Goal: Communication & Community: Answer question/provide support

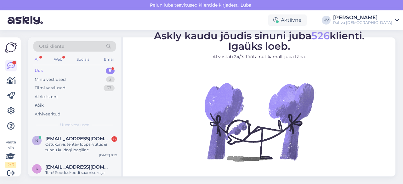
click at [76, 70] on div "Uus 5" at bounding box center [74, 70] width 83 height 9
click at [74, 147] on div "Ostukorvis tehtav lõpparvutus ei tundu kuidagi loogiline." at bounding box center [81, 147] width 72 height 11
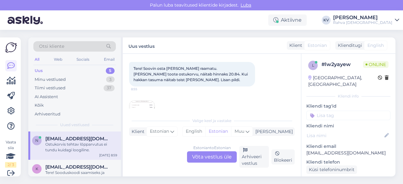
scroll to position [63, 0]
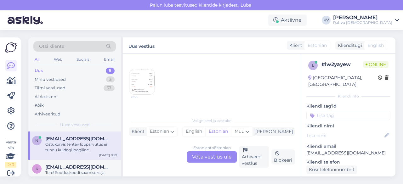
click at [137, 84] on img at bounding box center [142, 81] width 25 height 25
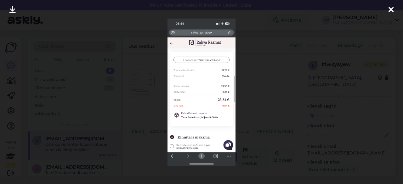
click at [266, 77] on div at bounding box center [201, 92] width 403 height 184
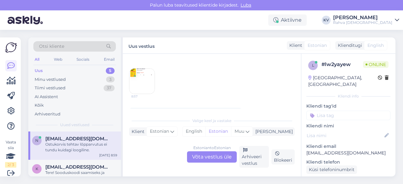
scroll to position [221, 0]
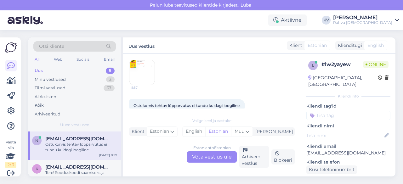
click at [135, 70] on img at bounding box center [142, 72] width 25 height 25
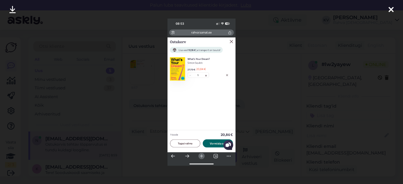
click at [266, 56] on div at bounding box center [201, 92] width 403 height 184
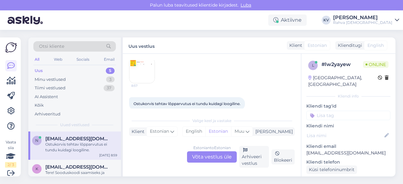
scroll to position [199, 0]
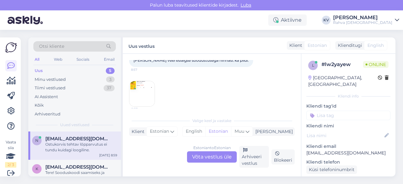
click at [137, 89] on img at bounding box center [142, 93] width 25 height 25
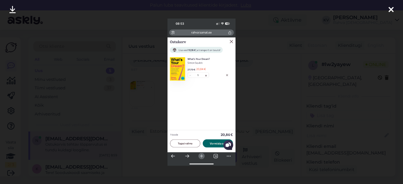
click at [260, 119] on div at bounding box center [201, 92] width 403 height 184
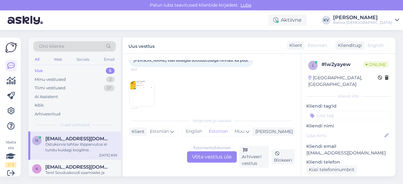
click at [144, 93] on img at bounding box center [142, 93] width 25 height 25
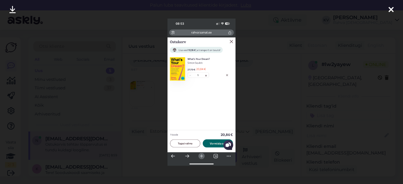
click at [269, 107] on div at bounding box center [201, 92] width 403 height 184
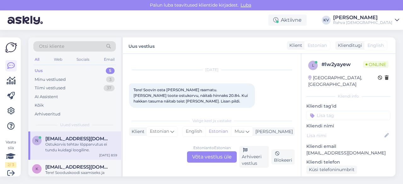
scroll to position [0, 0]
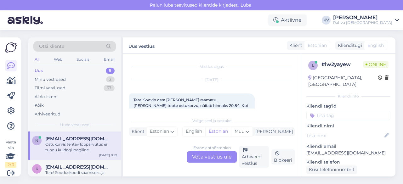
click at [219, 162] on div "Estonian to Estonian Võta vestlus üle" at bounding box center [212, 157] width 50 height 11
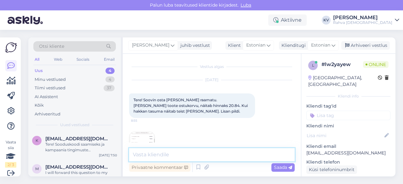
click at [160, 150] on textarea at bounding box center [212, 154] width 166 height 13
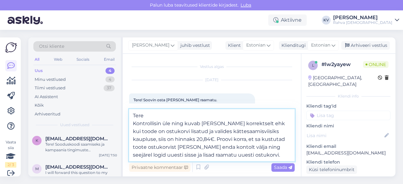
type textarea "Tere Kontrollisin üle ning kuvab [PERSON_NAME] korrektselt ehk kui toode on ost…"
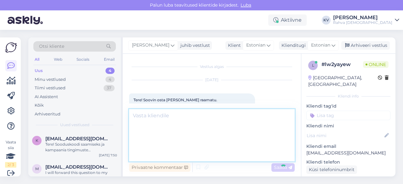
scroll to position [252, 0]
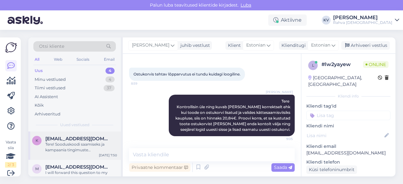
click at [65, 146] on div "Tere! Sooduskoodi saamiseks ja kampaania tingimuste täpsustamiseks palun võtke …" at bounding box center [81, 147] width 72 height 11
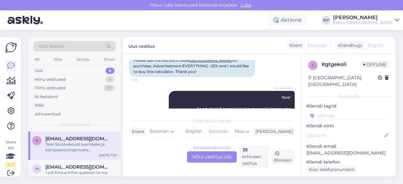
scroll to position [32, 0]
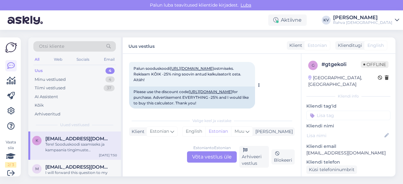
click at [214, 71] on link "[URL][DOMAIN_NAME]" at bounding box center [192, 68] width 44 height 5
click at [194, 160] on div "Estonian to Estonian Võta vestlus üle" at bounding box center [212, 157] width 50 height 11
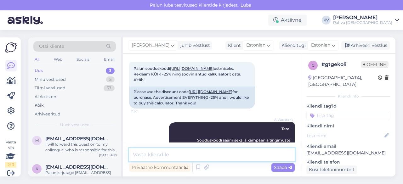
click at [168, 148] on textarea at bounding box center [212, 154] width 166 height 13
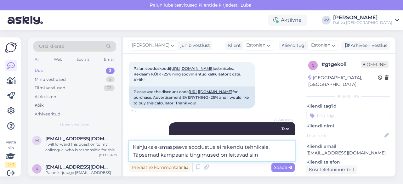
paste textarea "[URL][DOMAIN_NAME]"
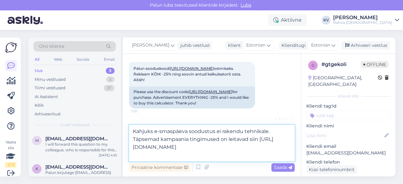
paste textarea
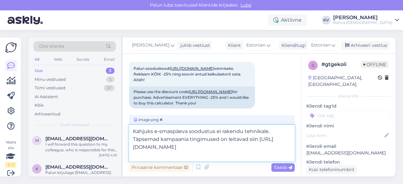
type textarea "Kahjuks e-smaspäeva soodustus ei rakendu tehnikale. Täpsemad kampaania tingimus…"
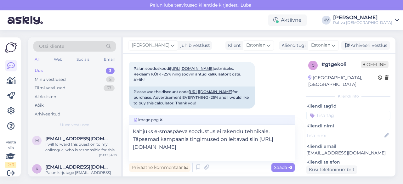
click at [359, 113] on input at bounding box center [349, 115] width 84 height 9
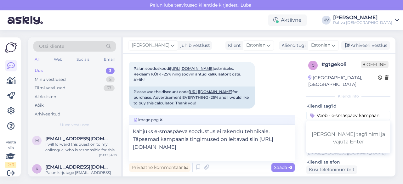
type input "Veeb - e-smaspäev kampaania"
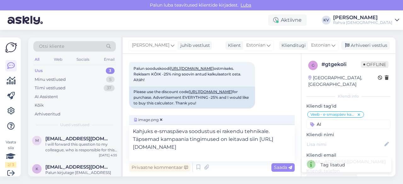
click at [360, 120] on input "AI" at bounding box center [349, 124] width 84 height 9
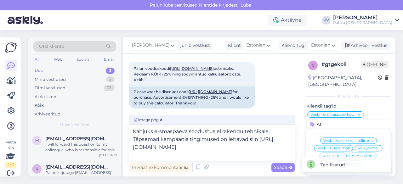
type input "AI"
click at [336, 120] on input "AI" at bounding box center [349, 124] width 84 height 9
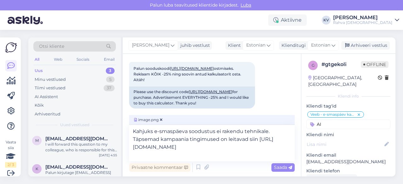
click at [331, 120] on input "AI" at bounding box center [349, 124] width 84 height 9
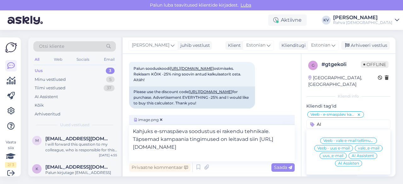
click at [368, 154] on span "AI Assistent" at bounding box center [363, 156] width 22 height 4
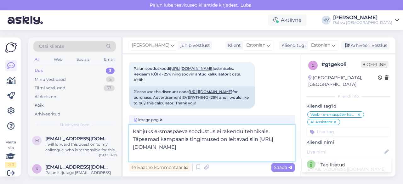
click at [236, 150] on textarea "Kahjuks e-smaspäeva soodustus ei rakendu tehnikale. Täpsemad kampaania tingimus…" at bounding box center [212, 143] width 166 height 37
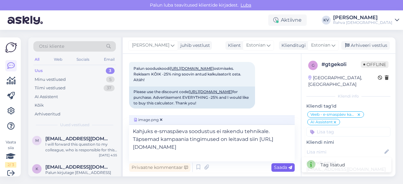
click at [281, 170] on span "Saada" at bounding box center [283, 168] width 18 height 6
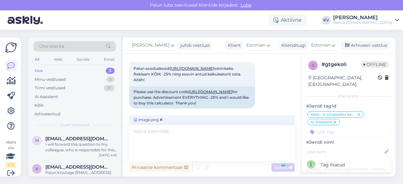
scroll to position [160, 0]
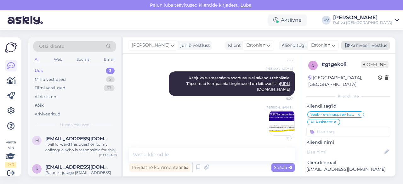
click at [367, 46] on div "Arhiveeri vestlus" at bounding box center [366, 45] width 49 height 9
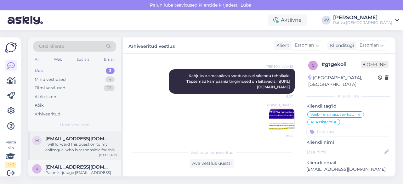
click at [75, 143] on div "I will forward this question to my colleague, who is responsible for this. The …" at bounding box center [81, 147] width 72 height 11
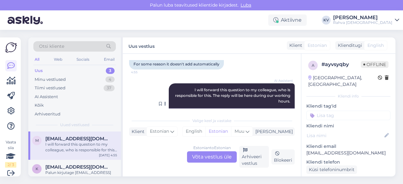
scroll to position [192, 0]
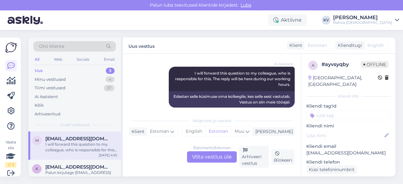
click at [220, 157] on div "Estonian to Estonian Võta vestlus üle" at bounding box center [212, 157] width 50 height 11
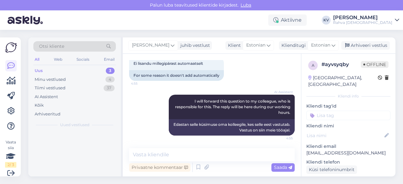
scroll to position [158, 0]
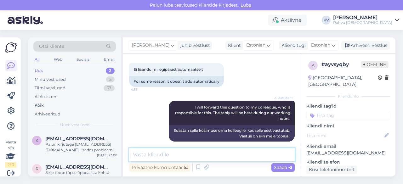
click at [170, 150] on textarea at bounding box center [212, 154] width 166 height 13
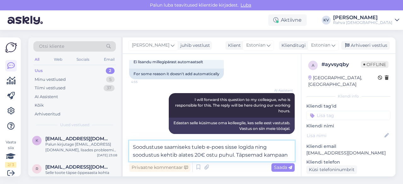
scroll to position [173, 0]
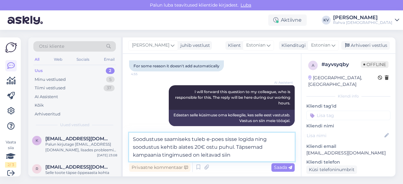
click at [212, 155] on textarea "Soodustuse saamiseks tuleb e-poes sisse logida ning soodustus kehtib alates 20€…" at bounding box center [212, 147] width 166 height 29
paste textarea "[URL][DOMAIN_NAME]"
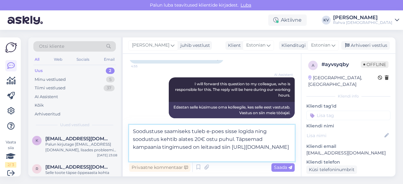
type textarea "Soodustuse saamiseks tuleb e-poes sisse logida ning soodustus kehtib alates 20€…"
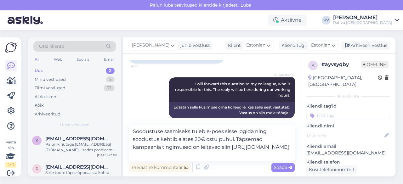
click at [336, 111] on input at bounding box center [349, 115] width 84 height 9
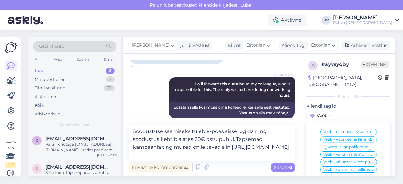
type input "Veeb -"
click at [334, 130] on span "Veeb - e-smaspäev kampaania" at bounding box center [349, 132] width 50 height 4
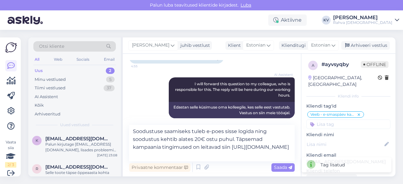
click at [334, 120] on input at bounding box center [349, 124] width 84 height 9
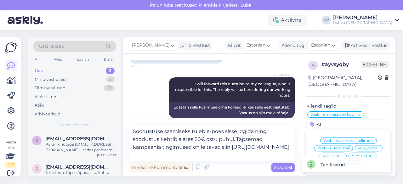
type input "AI"
click at [357, 154] on span "AI Assistent" at bounding box center [363, 156] width 22 height 4
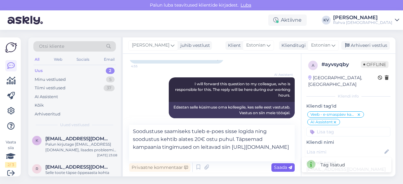
click at [285, 166] on span "Saada" at bounding box center [283, 168] width 18 height 6
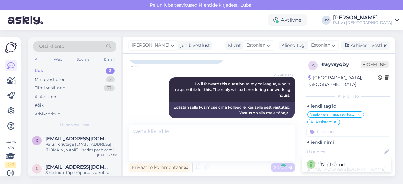
scroll to position [202, 0]
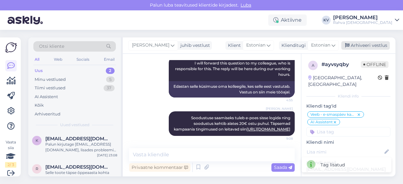
click at [365, 47] on div "Arhiveeri vestlus" at bounding box center [366, 45] width 49 height 9
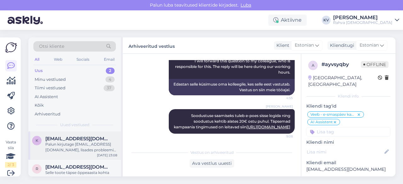
click at [60, 153] on div "k [EMAIL_ADDRESS][DOMAIN_NAME] Palun kirjutage [EMAIL_ADDRESS][DOMAIN_NAME], li…" at bounding box center [74, 146] width 93 height 28
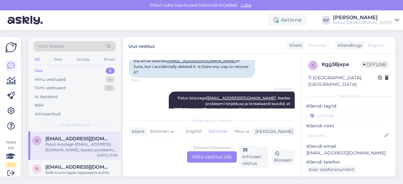
scroll to position [147, 0]
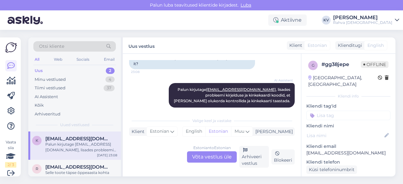
click at [349, 111] on input at bounding box center [349, 115] width 84 height 9
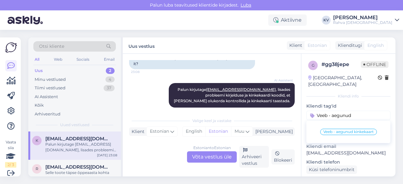
type input "Veeb - aegunud"
click at [348, 130] on span "Veeb - aegunud kinkekaart" at bounding box center [349, 132] width 50 height 4
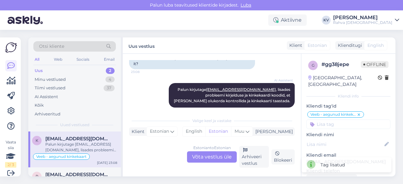
click at [346, 120] on input at bounding box center [349, 124] width 84 height 9
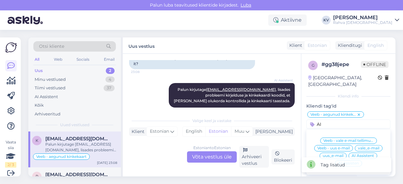
type input "AI"
click at [360, 154] on span "AI Assistent" at bounding box center [363, 156] width 22 height 4
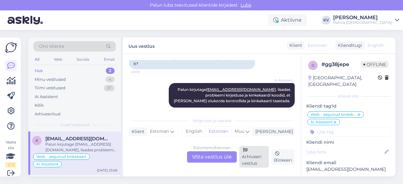
click at [260, 159] on div "Arhiveeri vestlus" at bounding box center [255, 157] width 30 height 22
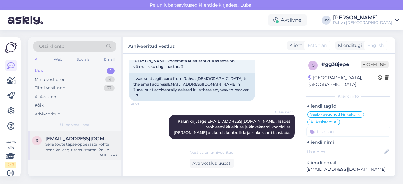
click at [60, 156] on div "r [EMAIL_ADDRESS][DOMAIN_NAME] Selle toote täpse õppeaasta kohta pean kolleegil…" at bounding box center [74, 146] width 93 height 28
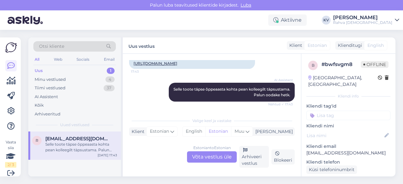
scroll to position [176, 0]
click at [62, 77] on div "Minu vestlused" at bounding box center [50, 80] width 31 height 6
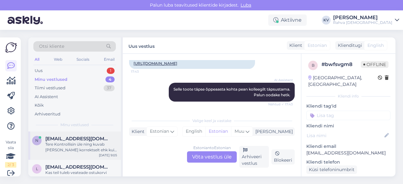
click at [76, 151] on div "Tere Kontrollisin üle ning kuvab [PERSON_NAME] korrektselt ehk kui toode on ost…" at bounding box center [81, 147] width 72 height 11
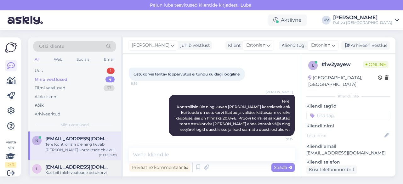
click at [82, 168] on span "[EMAIL_ADDRESS][DOMAIN_NAME]" at bounding box center [78, 168] width 66 height 6
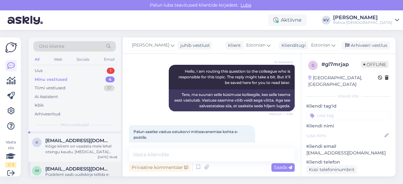
scroll to position [63, 0]
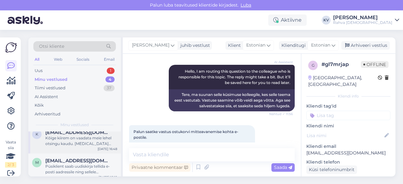
click at [67, 146] on div "Kõige kiirem on vaadata meie lehel otsingu kaudu. [MEDICAL_DATA][PERSON_NAME] p…" at bounding box center [81, 141] width 72 height 11
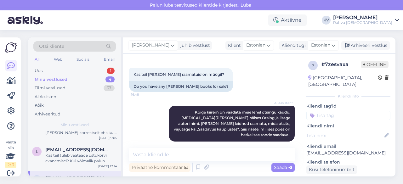
scroll to position [0, 0]
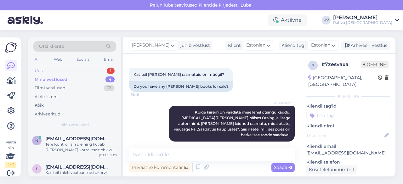
click at [64, 69] on div "Uus 1" at bounding box center [74, 70] width 83 height 9
click at [83, 147] on div "Tere! Saan aru, et soovite teada, kas e-poes on võimalik ühe ostu eest tasumise…" at bounding box center [81, 147] width 72 height 11
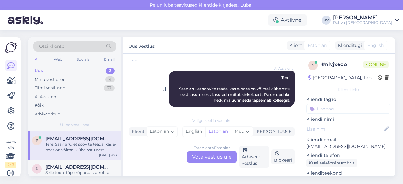
scroll to position [88, 0]
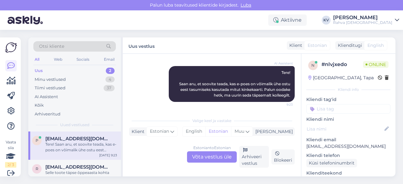
click at [216, 159] on div "Estonian to Estonian Võta vestlus üle" at bounding box center [212, 157] width 50 height 11
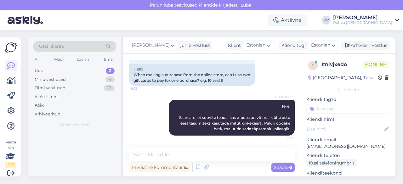
scroll to position [54, 0]
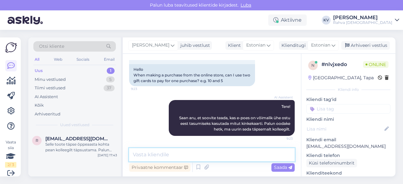
click at [177, 157] on textarea at bounding box center [212, 154] width 166 height 13
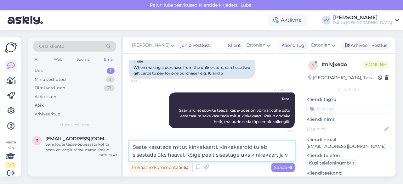
scroll to position [69, 0]
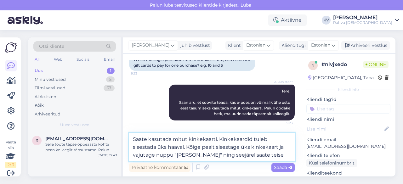
type textarea "Saate kasutada mitut kinkekaarti. Kinkekaardid tuleb sisestada üks haaval. Kõig…"
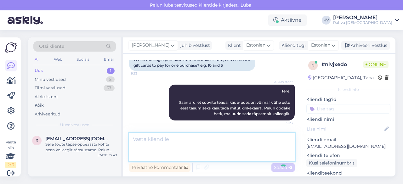
scroll to position [92, 0]
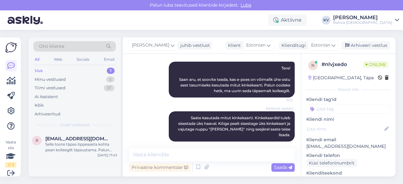
click at [332, 114] on div "n # nlvjxedo Online [GEOGRAPHIC_DATA], Tapa Kliendi info Kliendi tag'id Veeb - …" at bounding box center [349, 183] width 94 height 259
click at [333, 109] on input at bounding box center [349, 108] width 84 height 9
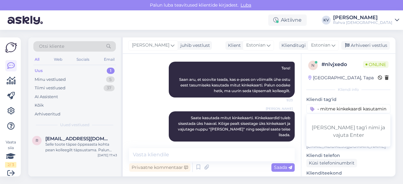
type input "Veeb - mitme kinkekaardi kasutamine"
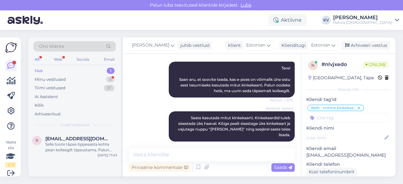
scroll to position [119, 0]
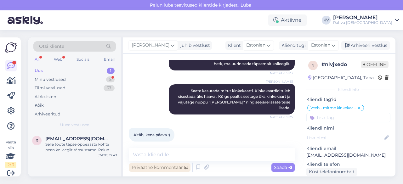
click at [167, 164] on div "Privaatne kommentaar" at bounding box center [159, 168] width 61 height 9
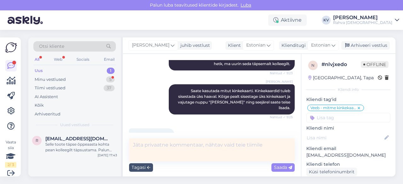
scroll to position [126, 0]
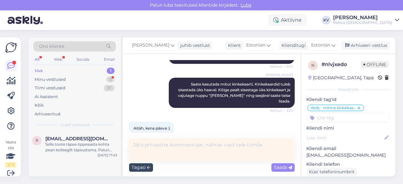
click at [147, 169] on icon at bounding box center [148, 168] width 3 height 4
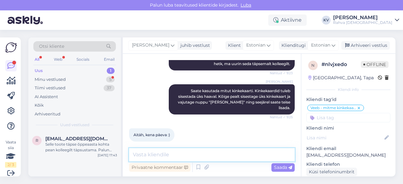
click at [152, 155] on textarea at bounding box center [212, 154] width 166 height 13
type textarea "P"
type textarea "Palun. Kaunist päeva teilegi :)"
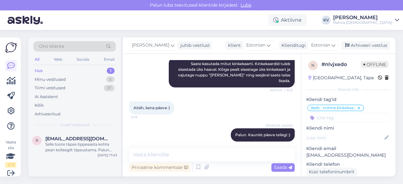
click at [326, 119] on input at bounding box center [349, 117] width 84 height 9
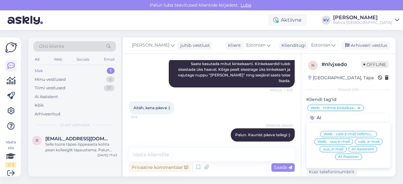
type input "AI"
click at [359, 148] on span "AI Assistent" at bounding box center [363, 149] width 22 height 4
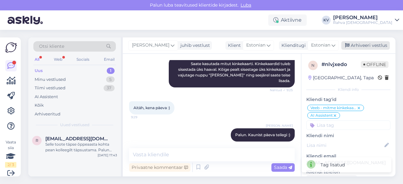
click at [366, 47] on div "Arhiveeri vestlus" at bounding box center [366, 45] width 49 height 9
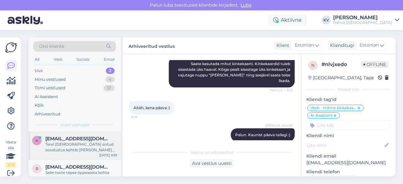
click at [74, 147] on div "Tere! [DEMOGRAPHIC_DATA] antud soodustus kehtib [PERSON_NAME] toodetele, mis va…" at bounding box center [81, 147] width 72 height 11
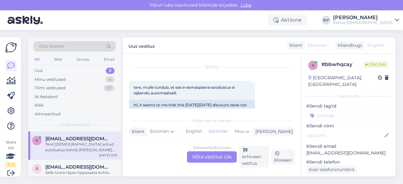
scroll to position [99, 0]
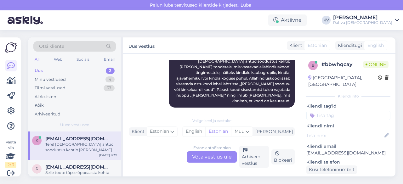
click at [205, 161] on div "Estonian to Estonian Võta vestlus üle" at bounding box center [212, 157] width 50 height 11
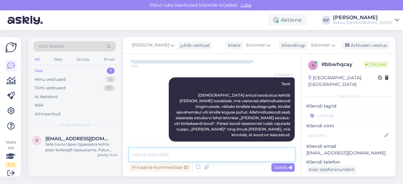
click at [179, 153] on textarea at bounding box center [212, 154] width 166 height 13
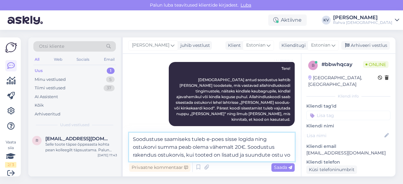
scroll to position [89, 0]
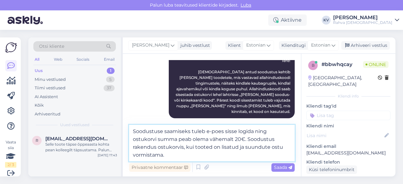
type textarea "Soodustuse saamiseks tuleb e-poes sisse logida ning ostukorvi summa peab olema …"
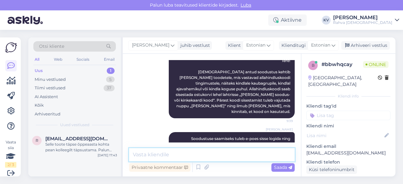
scroll to position [109, 0]
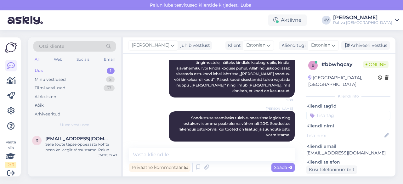
click at [337, 111] on input at bounding box center [349, 115] width 84 height 9
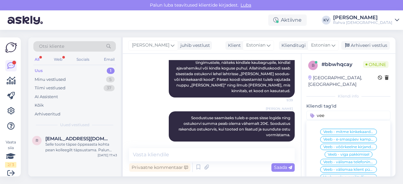
type input "vee"
click at [349, 138] on span "Veeb - e-smaspäev kampaania" at bounding box center [349, 140] width 50 height 4
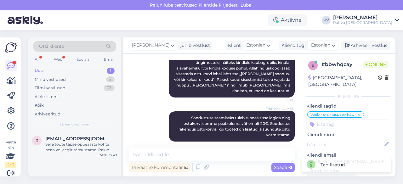
click at [338, 120] on input at bounding box center [349, 124] width 84 height 9
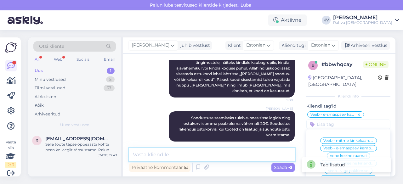
click at [164, 156] on textarea at bounding box center [212, 154] width 166 height 13
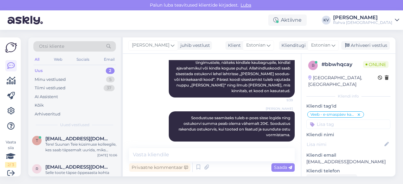
click at [328, 120] on input at bounding box center [349, 124] width 84 height 9
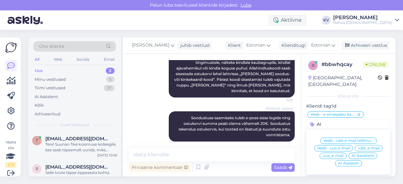
type input "AI"
click at [362, 154] on span "AI Assistent" at bounding box center [363, 156] width 22 height 4
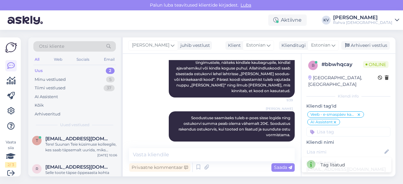
click at [366, 50] on div "[PERSON_NAME] juhib vestlust Klient [DEMOGRAPHIC_DATA] Klienditugi [DEMOGRAPHIC…" at bounding box center [259, 46] width 273 height 16
click at [366, 48] on div "Arhiveeri vestlus" at bounding box center [366, 45] width 49 height 9
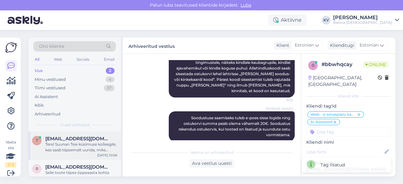
click at [64, 143] on div "Tere! Suunan Teie küsimuse kolleegile, kes saab täpsemalt uurida, miks antud to…" at bounding box center [81, 147] width 72 height 11
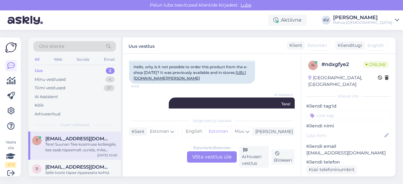
scroll to position [47, 0]
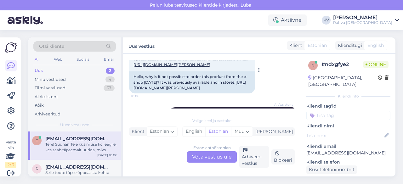
click at [212, 90] on link "[URL][DOMAIN_NAME][PERSON_NAME]" at bounding box center [190, 85] width 113 height 10
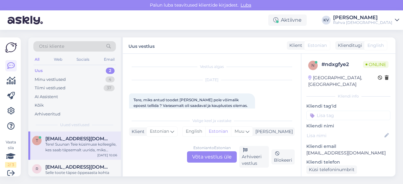
scroll to position [32, 0]
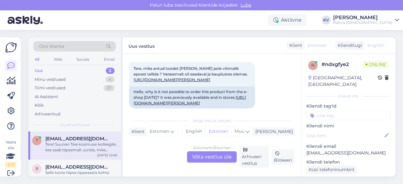
click at [212, 155] on div "Estonian to Estonian Võta vestlus üle" at bounding box center [212, 157] width 50 height 11
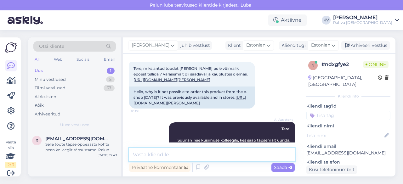
click at [180, 150] on textarea at bounding box center [212, 154] width 166 height 13
drag, startPoint x: 218, startPoint y: 157, endPoint x: 203, endPoint y: 155, distance: 14.9
click at [203, 155] on textarea "Kahjuks hetkel on antud toode" at bounding box center [212, 154] width 166 height 13
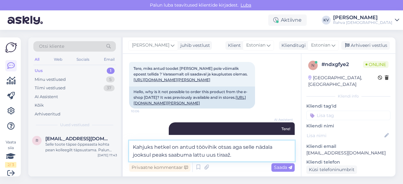
type textarea "Kahjuks hetkel on antud töövihik otsas aga selle nädala jooksul peaks saabuma l…"
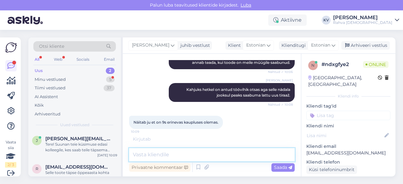
scroll to position [169, 0]
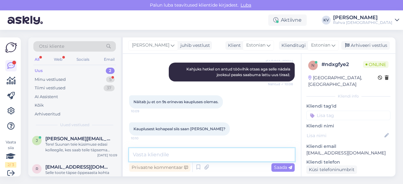
click at [173, 154] on textarea at bounding box center [212, 154] width 166 height 13
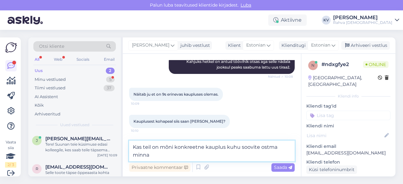
scroll to position [176, 0]
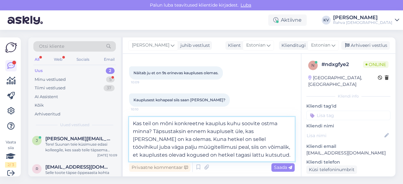
type textarea "Kas teil on mõni konkreetne kauplus kuhu soovite ostma minna? Täpsustaksin enne…"
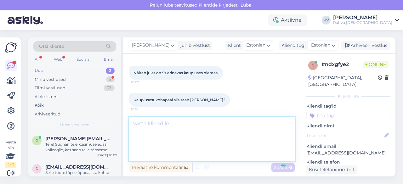
scroll to position [219, 0]
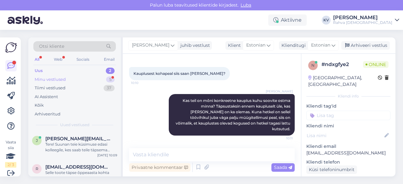
click at [70, 81] on div "Minu vestlused 5" at bounding box center [74, 79] width 83 height 9
click at [80, 169] on span "[EMAIL_ADDRESS][DOMAIN_NAME]" at bounding box center [78, 168] width 66 height 6
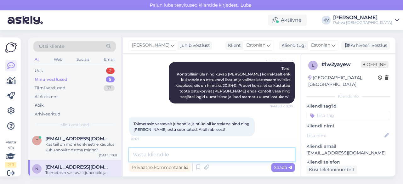
click at [209, 151] on textarea at bounding box center [212, 154] width 166 height 13
type textarea "Palun. Kaunist päeva :)"
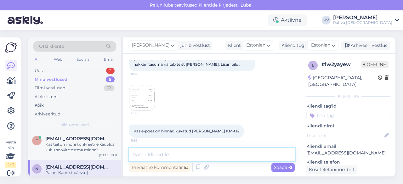
scroll to position [0, 0]
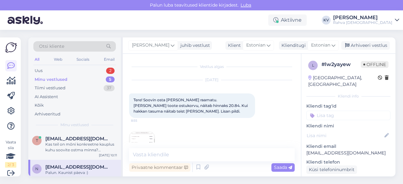
click at [338, 111] on input at bounding box center [349, 115] width 84 height 9
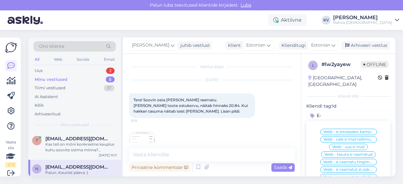
type input "E"
type input "Veeb - e"
click at [343, 130] on span "Veeb - e-smaspäev kampaania" at bounding box center [349, 132] width 50 height 4
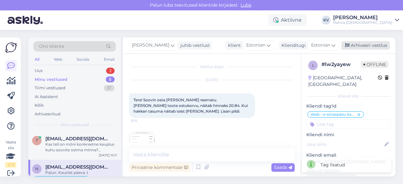
click at [368, 47] on div "Arhiveeri vestlus" at bounding box center [366, 45] width 49 height 9
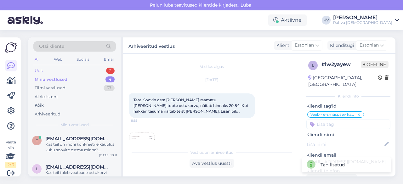
click at [57, 70] on div "Uus 2" at bounding box center [74, 70] width 83 height 9
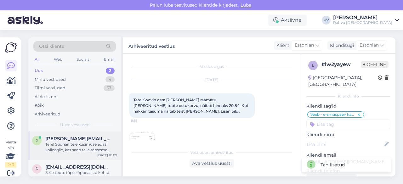
click at [81, 145] on div "Tere! Suunan teie küsimuse edasi kolleegile, kes saab teile täpsema vastuse and…" at bounding box center [81, 147] width 72 height 11
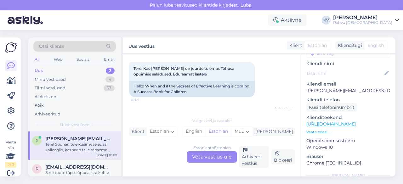
scroll to position [63, 0]
click at [340, 121] on link "[URL][DOMAIN_NAME]" at bounding box center [331, 124] width 49 height 6
click at [212, 159] on div "Estonian to Estonian Võta vestlus üle" at bounding box center [212, 157] width 50 height 11
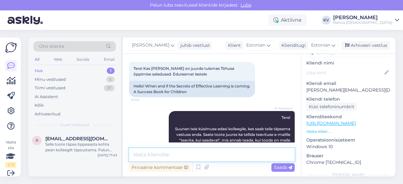
click at [182, 149] on textarea at bounding box center [212, 154] width 166 height 13
type textarea "T"
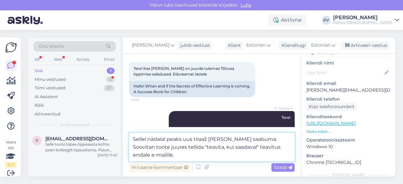
type textarea "Sellel nädalal peaks uus tiraaž [PERSON_NAME] saabuma. Soovitan toote juures te…"
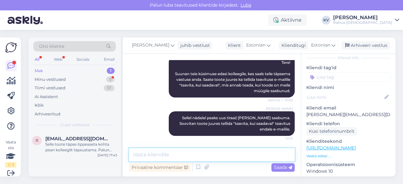
scroll to position [0, 0]
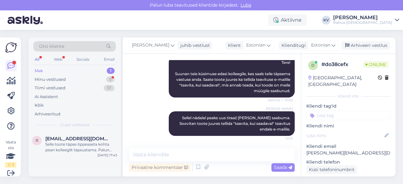
click at [332, 111] on input at bounding box center [349, 115] width 84 height 9
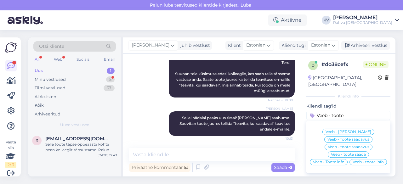
type input "Veeb - toote"
click at [338, 138] on span "Veeb - Toote saadavus" at bounding box center [349, 140] width 42 height 4
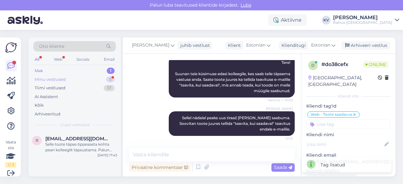
click at [71, 80] on div "Minu vestlused 5" at bounding box center [74, 79] width 83 height 9
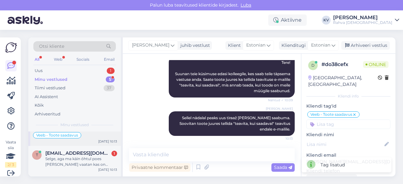
scroll to position [32, 0]
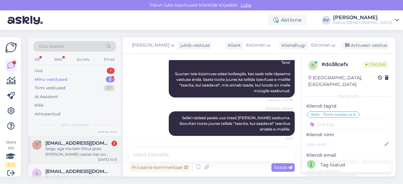
click at [75, 151] on div "Selge, aga ma käin õhtul poes [PERSON_NAME] vaatan kas on saadaval. Tänan vastu…" at bounding box center [81, 151] width 72 height 11
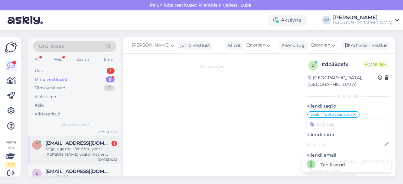
scroll to position [252, 0]
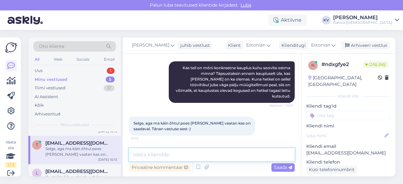
click at [176, 157] on textarea at bounding box center [212, 154] width 166 height 13
click at [172, 155] on textarea at bounding box center [212, 154] width 166 height 13
type textarea "Hästi :)"
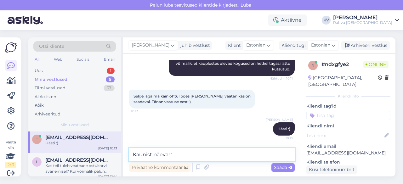
scroll to position [26, 0]
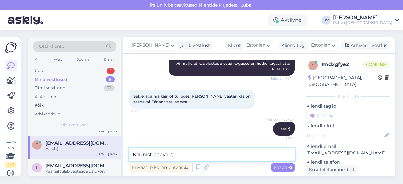
type textarea "Kaunist päeva! :)"
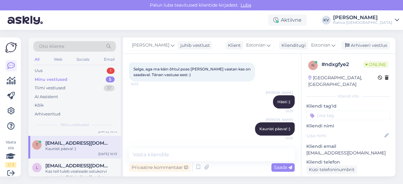
click at [340, 111] on input at bounding box center [349, 115] width 84 height 9
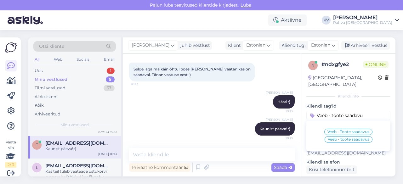
type input "Veeb - toote saadavus"
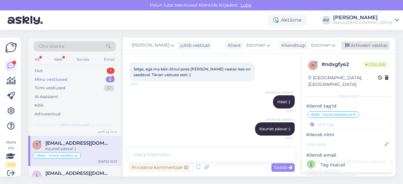
click at [359, 42] on div "Arhiveeri vestlus" at bounding box center [366, 45] width 49 height 9
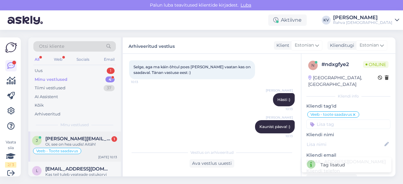
click at [86, 140] on span "[PERSON_NAME][EMAIL_ADDRESS][DOMAIN_NAME]" at bounding box center [78, 139] width 66 height 6
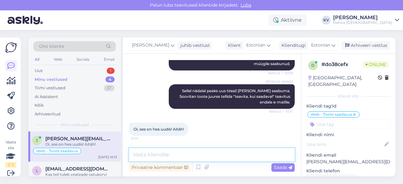
click at [170, 159] on textarea at bounding box center [212, 154] width 166 height 13
type textarea "Palun. Kaunist päeva! :)"
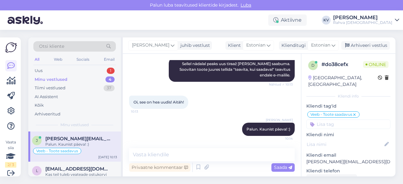
click at [357, 120] on input at bounding box center [349, 124] width 84 height 9
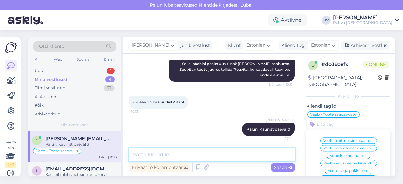
click at [207, 154] on textarea at bounding box center [212, 154] width 166 height 13
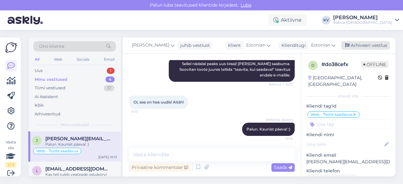
click at [361, 41] on div "Arhiveeri vestlus" at bounding box center [366, 45] width 49 height 9
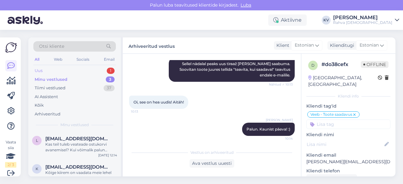
click at [89, 67] on div "Uus 1" at bounding box center [74, 70] width 83 height 9
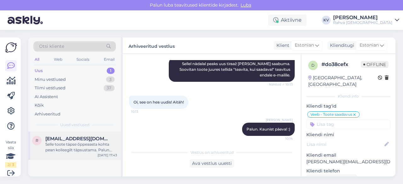
click at [64, 145] on div "Selle toote täpse õppeaasta kohta pean kolleegilt täpsustama. Palun oodake hetk." at bounding box center [81, 147] width 72 height 11
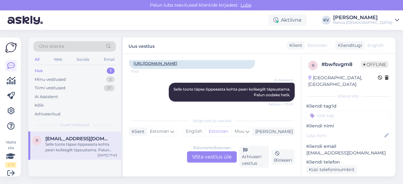
scroll to position [144, 0]
click at [177, 66] on link "[URL][DOMAIN_NAME]" at bounding box center [156, 63] width 44 height 5
click at [72, 150] on div "Selle toote täpse õppeaasta kohta pean kolleegilt täpsustama. Palun oodake hetk." at bounding box center [81, 147] width 72 height 11
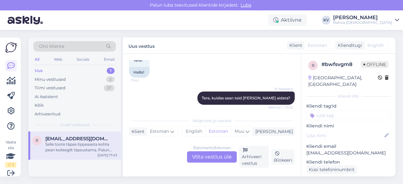
scroll to position [95, 0]
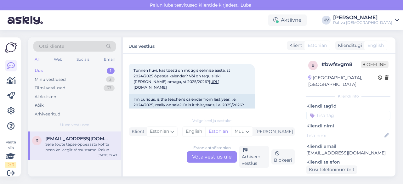
click at [207, 156] on div "Estonian to Estonian Võta vestlus üle" at bounding box center [212, 157] width 50 height 11
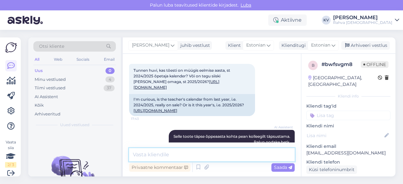
click at [173, 158] on textarea at bounding box center [212, 154] width 166 height 13
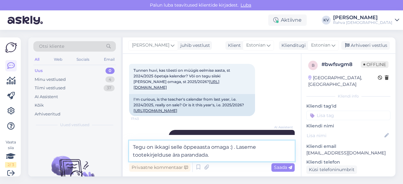
type textarea "Tegu on ikkagi selle õppeaasta omaga :) . Laseme tootekirjelduse ära parandada."
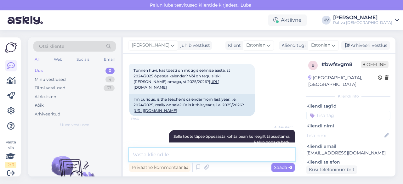
scroll to position [188, 0]
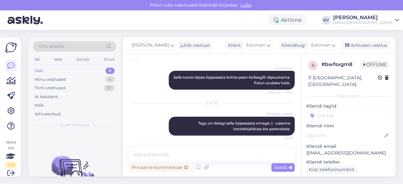
click at [349, 113] on input at bounding box center [349, 115] width 84 height 9
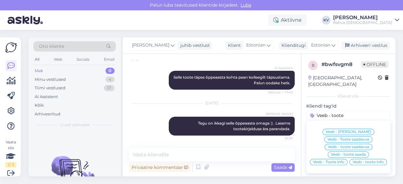
type input "Veeb - toote"
click at [353, 163] on span "Veeb - toote info" at bounding box center [368, 162] width 31 height 4
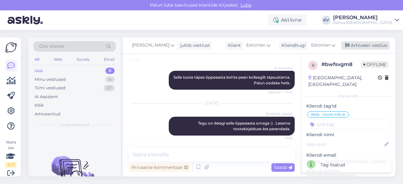
click at [368, 49] on div "Arhiveeri vestlus" at bounding box center [366, 45] width 49 height 9
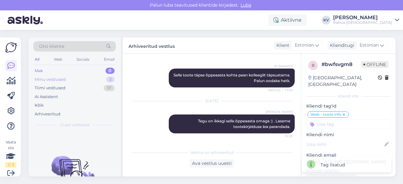
click at [63, 78] on div "Minu vestlused" at bounding box center [50, 80] width 31 height 6
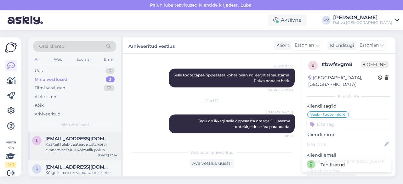
click at [71, 151] on div "Kas teil tuleb veateade ostukorvi avanemisel? Kui võimalik palun saatke meile k…" at bounding box center [81, 147] width 72 height 11
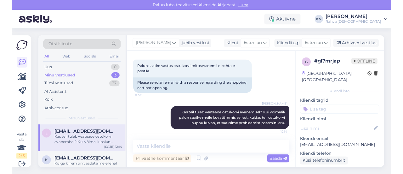
scroll to position [130, 0]
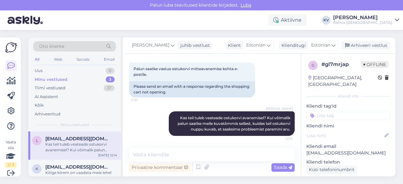
click at [329, 111] on input at bounding box center [349, 115] width 84 height 9
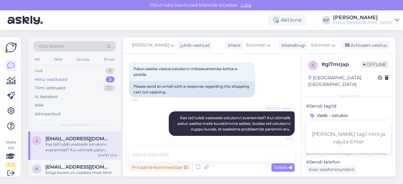
type input "Veeb - ostukorv"
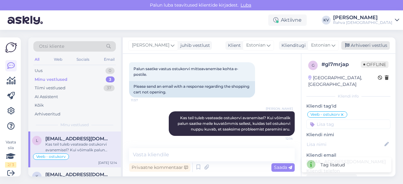
click at [359, 42] on div "Arhiveeri vestlus" at bounding box center [366, 45] width 49 height 9
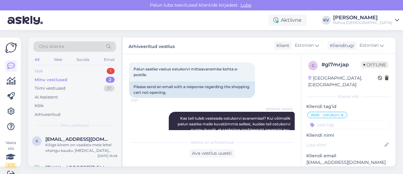
click at [76, 69] on div "Uus 1" at bounding box center [74, 70] width 83 height 9
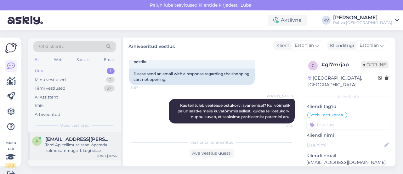
click at [72, 151] on div "Tere! Äpi tellimuse saad lõpetada kolme sammuga: 1. Logi sisse [DOMAIN_NAME] le…" at bounding box center [81, 147] width 72 height 11
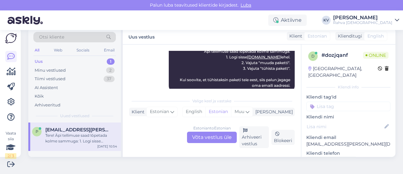
scroll to position [104, 0]
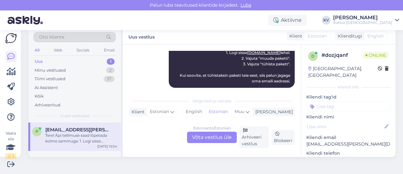
click at [63, 61] on div "Uus 1" at bounding box center [74, 61] width 83 height 9
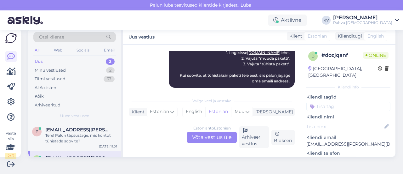
click at [74, 62] on div "Uus 2" at bounding box center [74, 61] width 83 height 9
click at [68, 134] on div "Tere! Palun täpsustage, mis kontot tühistada soovite?" at bounding box center [81, 137] width 72 height 11
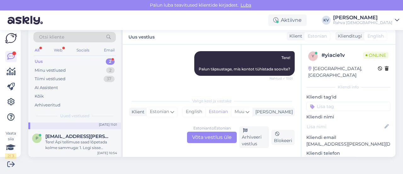
scroll to position [102, 0]
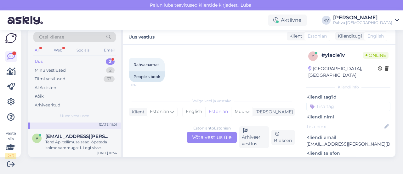
click at [205, 137] on div "Estonian to Estonian Võta vestlus üle" at bounding box center [212, 136] width 50 height 11
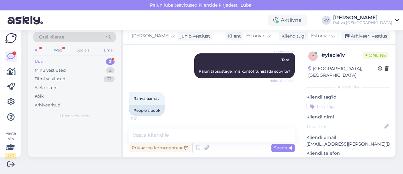
scroll to position [0, 0]
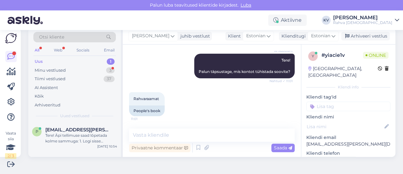
click at [334, 141] on p "[EMAIL_ADDRESS][PERSON_NAME][DOMAIN_NAME]" at bounding box center [349, 144] width 84 height 7
click at [185, 138] on textarea at bounding box center [212, 134] width 166 height 13
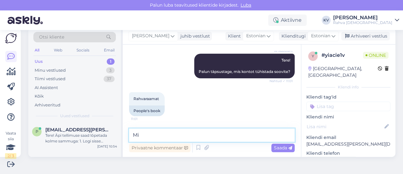
type textarea "M"
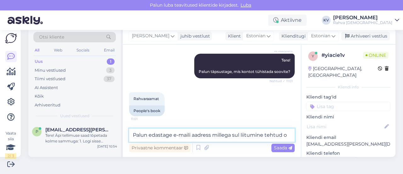
scroll to position [76, 0]
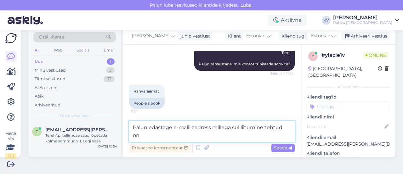
type textarea "Palun edastage e-maili aadress millega sul liitumine tehtud on."
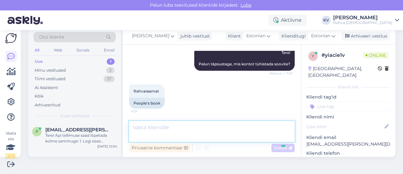
scroll to position [101, 0]
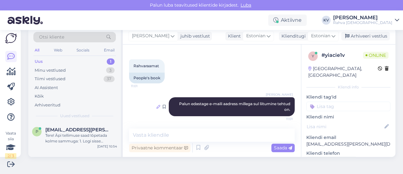
click at [157, 106] on icon at bounding box center [159, 107] width 4 height 4
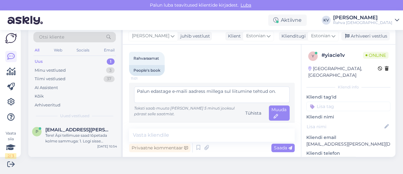
click at [172, 91] on textarea "Palun edastage e-maili aadress millega sul liitumine tehtud on." at bounding box center [212, 94] width 156 height 16
type textarea "Palun edasta e-maili aadress millega sul liitumine tehtud on."
click at [269, 113] on div "Muuda" at bounding box center [279, 112] width 21 height 15
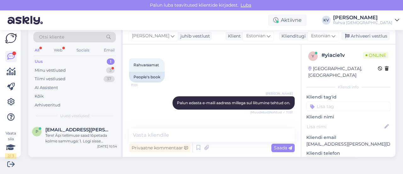
scroll to position [123, 0]
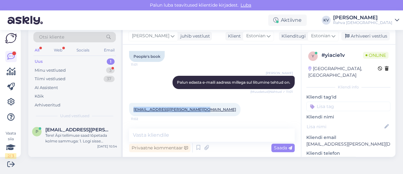
drag, startPoint x: 204, startPoint y: 111, endPoint x: 132, endPoint y: 111, distance: 71.9
click at [132, 111] on div "[EMAIL_ADDRESS][PERSON_NAME][DOMAIN_NAME] 11:02" at bounding box center [185, 109] width 112 height 13
copy link "[EMAIL_ADDRESS][PERSON_NAME][DOMAIN_NAME]"
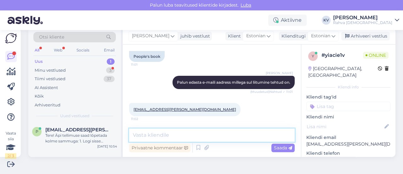
click at [178, 135] on textarea at bounding box center [212, 134] width 166 height 13
type textarea "Tühistasin liitumise."
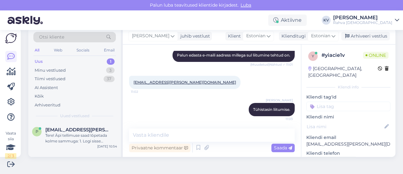
click at [352, 101] on input at bounding box center [349, 105] width 84 height 9
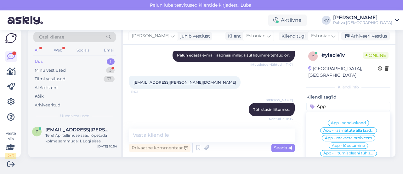
scroll to position [177, 0]
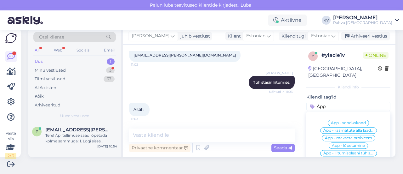
type input "Äpp"
click at [350, 151] on span "Äpp - liitumisplaani tühistamine" at bounding box center [349, 153] width 50 height 4
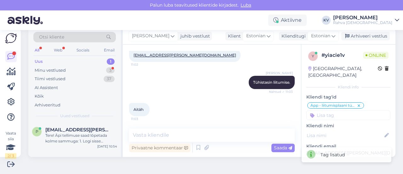
click at [335, 110] on input at bounding box center [349, 114] width 84 height 9
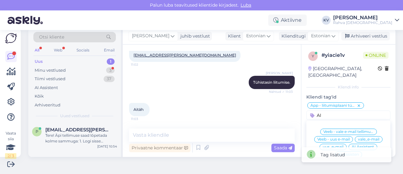
type input "AI"
click at [366, 145] on span "AI Assistent" at bounding box center [363, 147] width 22 height 4
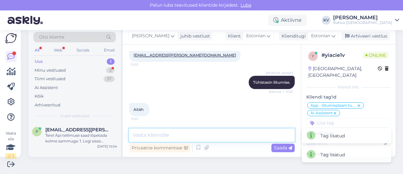
click at [223, 134] on textarea at bounding box center [212, 134] width 166 height 13
type textarea "Palun. Kaunist päeva :)"
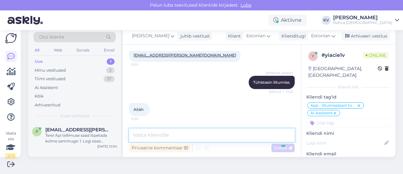
scroll to position [204, 0]
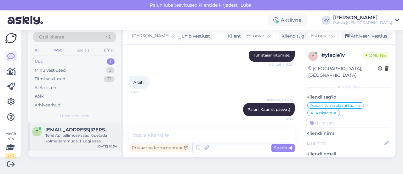
click at [72, 138] on div "Tere! Äpi tellimuse saad lõpetada kolme sammuga: 1. Logi sisse [DOMAIN_NAME] le…" at bounding box center [81, 137] width 72 height 11
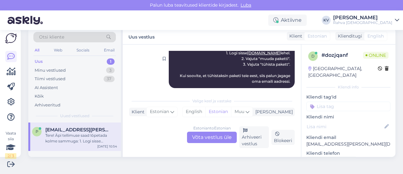
scroll to position [104, 0]
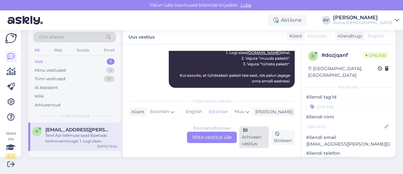
click at [252, 142] on div "Arhiveeri vestlus" at bounding box center [255, 137] width 30 height 22
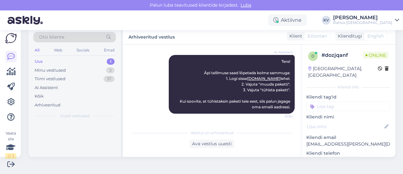
scroll to position [72, 0]
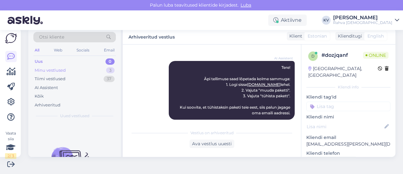
click at [71, 69] on div "Minu vestlused 3" at bounding box center [74, 70] width 83 height 9
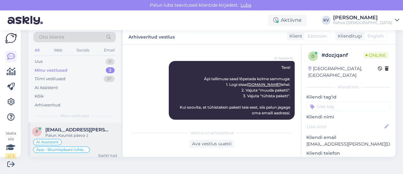
click at [71, 133] on div "Palun. Kaunist päeva :)" at bounding box center [81, 135] width 72 height 6
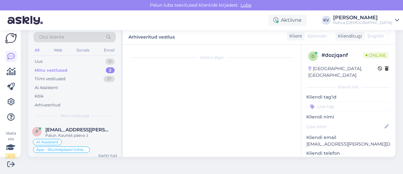
scroll to position [204, 0]
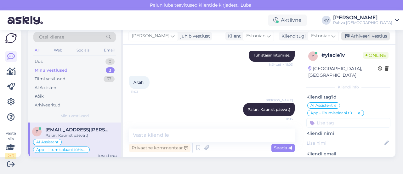
click at [362, 36] on div "Arhiveeri vestlus" at bounding box center [366, 36] width 49 height 9
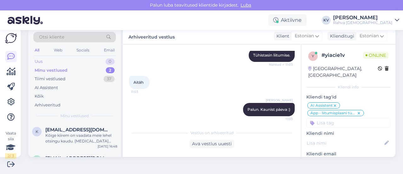
click at [88, 60] on div "Uus 0" at bounding box center [74, 61] width 83 height 9
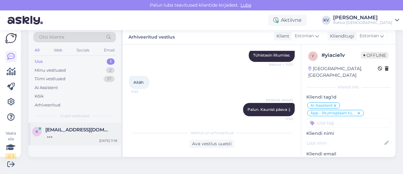
click at [70, 131] on span "[EMAIL_ADDRESS][DOMAIN_NAME]" at bounding box center [78, 130] width 66 height 6
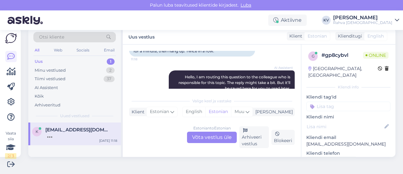
scroll to position [98, 0]
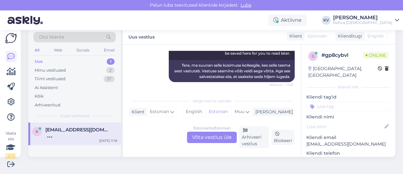
click at [209, 136] on div "Estonian to Estonian Võta vestlus üle" at bounding box center [212, 136] width 50 height 11
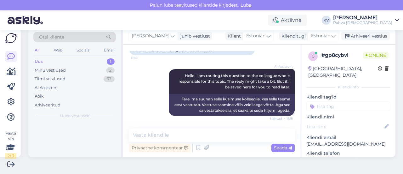
scroll to position [64, 0]
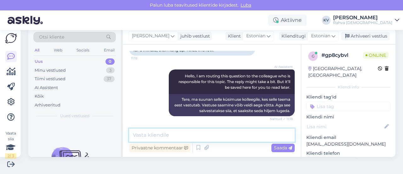
click at [179, 134] on textarea at bounding box center [212, 134] width 166 height 13
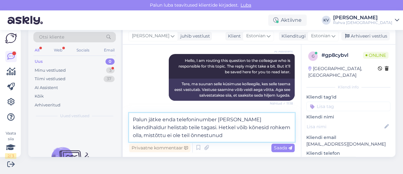
scroll to position [112, 0]
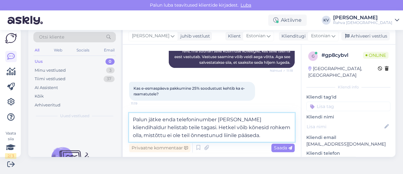
type textarea "Palun jätke enda telefoninumber [PERSON_NAME] kliendihaldur helistab teile taga…"
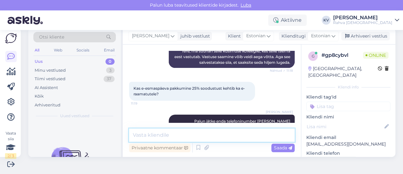
scroll to position [135, 0]
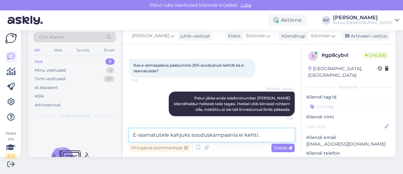
type textarea "E-raamatutele kahjuks sooduskampaania ei kehti."
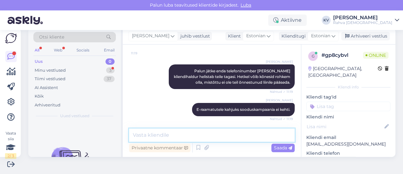
scroll to position [195, 0]
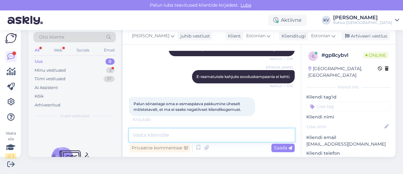
click at [181, 132] on textarea at bounding box center [212, 134] width 166 height 13
click at [180, 139] on textarea at bounding box center [212, 134] width 166 height 13
click at [169, 133] on textarea at bounding box center [212, 134] width 166 height 13
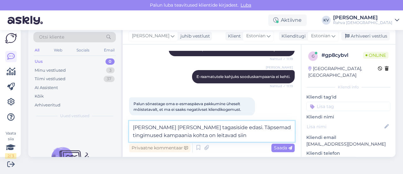
paste textarea "[URL][DOMAIN_NAME]"
type textarea "[PERSON_NAME] [PERSON_NAME] tagasiside edasi. Täpsemad tingimused kampaania koh…"
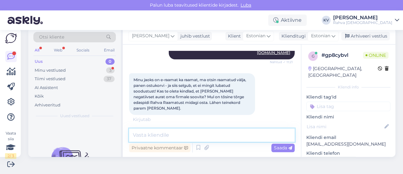
scroll to position [322, 0]
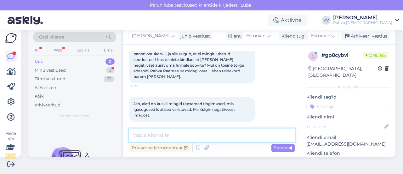
click at [175, 132] on textarea at bounding box center [212, 134] width 166 height 13
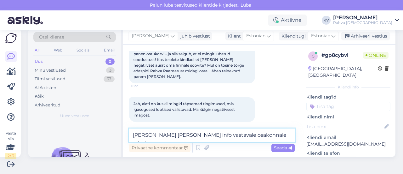
type textarea "[PERSON_NAME] [PERSON_NAME] info vastavale osakonnale edasi."
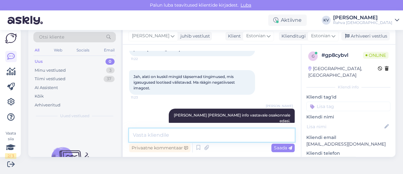
scroll to position [382, 0]
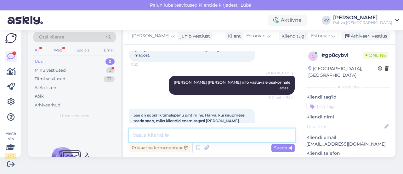
click at [157, 135] on textarea at bounding box center [212, 134] width 166 height 13
click at [198, 133] on textarea at bounding box center [212, 134] width 166 height 13
type textarea "Täname tagasiside eest."
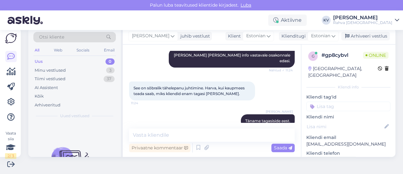
click at [338, 101] on input at bounding box center [349, 105] width 84 height 9
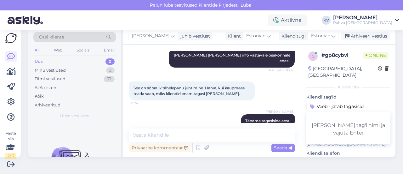
type input "Veeb - jätab tagasiside"
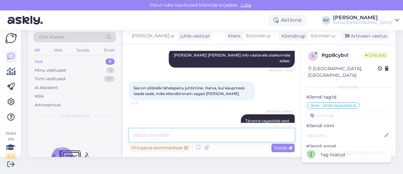
click at [200, 129] on textarea at bounding box center [212, 134] width 166 height 13
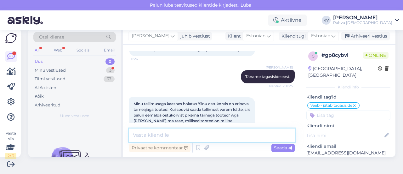
click at [165, 131] on textarea at bounding box center [212, 134] width 166 height 13
click at [164, 132] on textarea at bounding box center [212, 134] width 166 height 13
click at [162, 133] on textarea at bounding box center [212, 134] width 166 height 13
click at [241, 132] on textarea "Iga toote juures on välja toodud eeld" at bounding box center [212, 134] width 166 height 13
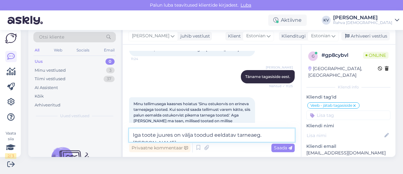
scroll to position [459, 0]
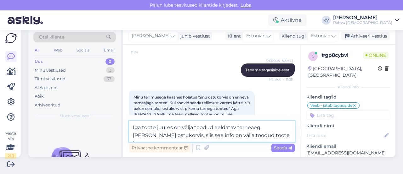
type textarea "Iga toote juures on välja toodud eeldatav tarneaeg. [PERSON_NAME] ostukorvis, s…"
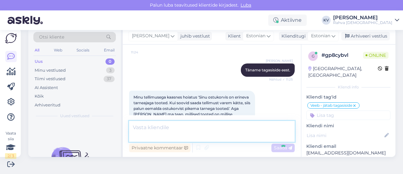
scroll to position [486, 0]
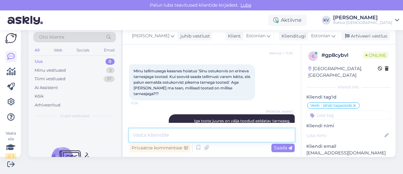
click at [156, 134] on textarea at bounding box center [212, 134] width 166 height 13
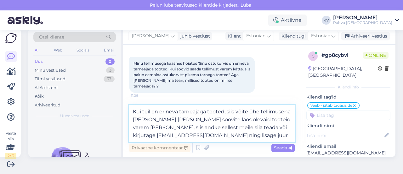
scroll to position [548, 0]
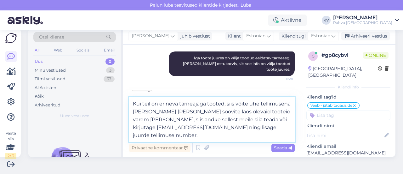
type textarea "Kui teil on erineva tarneajaga tooted, siis võite ühe tellimusena [PERSON_NAME]…"
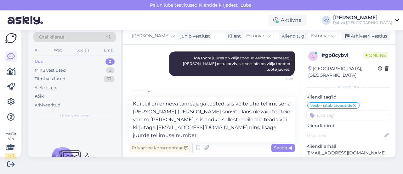
click at [140, 90] on img at bounding box center [142, 102] width 25 height 25
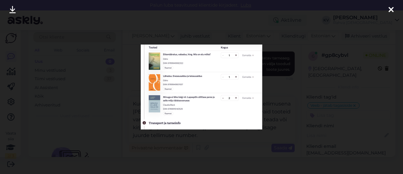
click at [232, 137] on div at bounding box center [201, 87] width 403 height 174
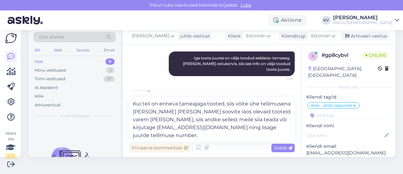
click at [143, 90] on img at bounding box center [142, 102] width 25 height 25
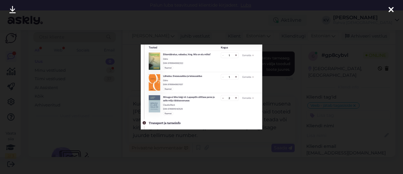
scroll to position [584, 0]
click at [391, 8] on icon at bounding box center [391, 10] width 5 height 8
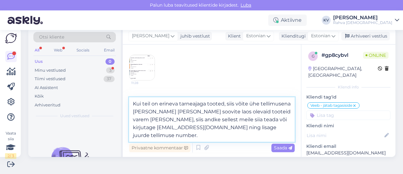
click at [186, 133] on textarea "Kui teil on erineva tarneajaga tooted, siis võite ühe tellimusena [PERSON_NAME]…" at bounding box center [212, 119] width 166 height 44
drag, startPoint x: 185, startPoint y: 136, endPoint x: 127, endPoint y: 104, distance: 66.4
click at [127, 104] on div "Vestlus algas [DATE] Klienditugi [PERSON_NAME] telefonile. Minut aega muusika k…" at bounding box center [212, 100] width 178 height 112
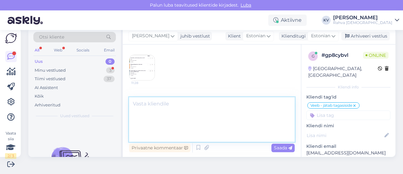
scroll to position [552, 0]
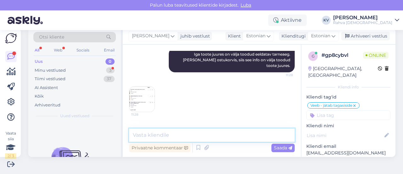
click at [167, 134] on textarea at bounding box center [212, 134] width 166 height 13
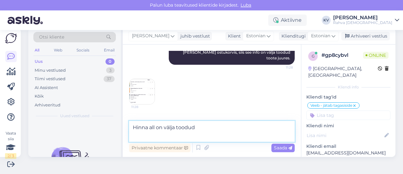
scroll to position [569, 0]
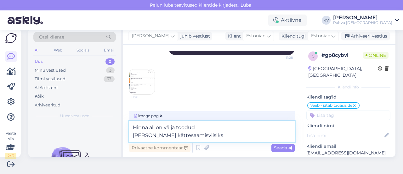
drag, startPoint x: 212, startPoint y: 136, endPoint x: 133, endPoint y: 135, distance: 79.4
click at [133, 135] on textarea "Hinna all on välja toodud [PERSON_NAME] kättesaamisviisiks" at bounding box center [212, 131] width 166 height 21
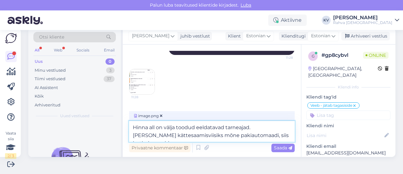
scroll to position [577, 0]
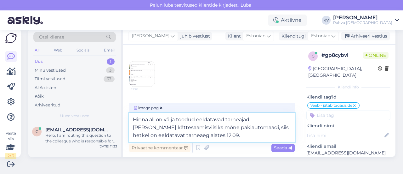
type textarea "Hinna all on välja toodud eeldatavad tarneajad. [PERSON_NAME] kättesaamisviisik…"
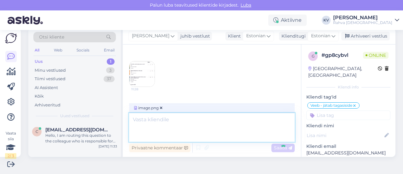
scroll to position [630, 0]
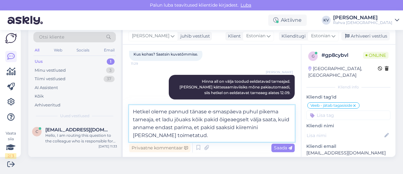
type textarea "Hetkel oleme pannud tänase e-smaspäeva puhul pikema tarneaja, et ladu jõuaks kõ…"
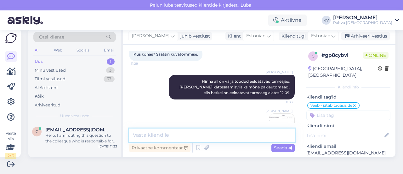
scroll to position [674, 0]
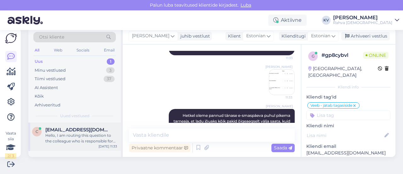
click at [75, 142] on div "Hello, I am routing this question to the colleague who is responsible for this …" at bounding box center [81, 137] width 72 height 11
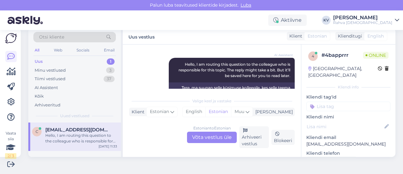
scroll to position [104, 0]
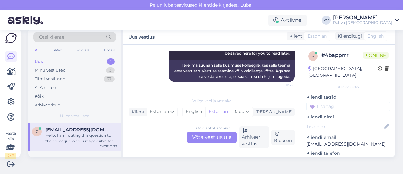
click at [206, 135] on div "Estonian to Estonian Võta vestlus üle" at bounding box center [212, 136] width 50 height 11
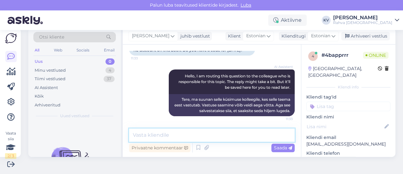
click at [158, 131] on textarea at bounding box center [212, 134] width 166 height 13
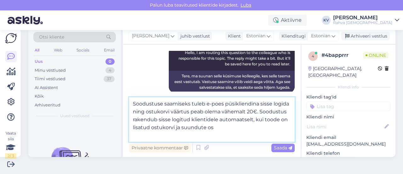
scroll to position [101, 0]
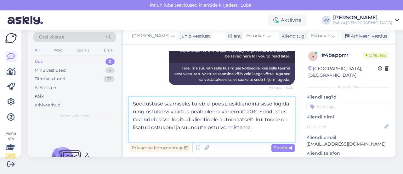
type textarea "Soodustuse saamiseks tuleb e-poes püsikliendina sisse logida ning ostukorvi vää…"
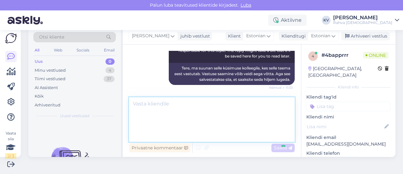
scroll to position [114, 0]
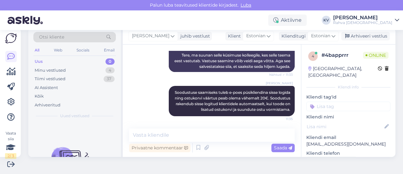
click at [334, 101] on input at bounding box center [349, 105] width 84 height 9
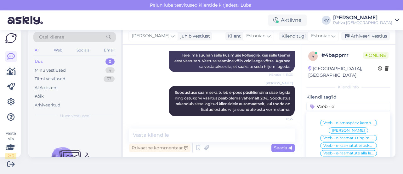
type input "Veeb - e"
click at [334, 121] on span "Veeb - e-smaspäev kampaania" at bounding box center [349, 123] width 50 height 4
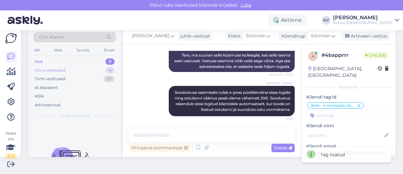
click at [71, 66] on div "Minu vestlused 4" at bounding box center [74, 70] width 83 height 9
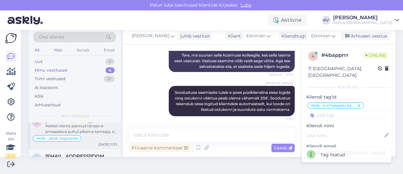
scroll to position [32, 0]
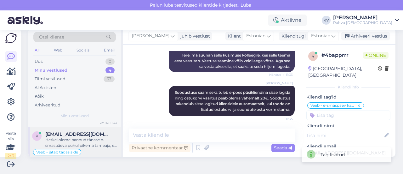
click at [80, 139] on div "Hetkel oleme pannud tänase e-smaspäeva puhul pikema tarneaja, et ladu jõuaks kõ…" at bounding box center [81, 142] width 72 height 11
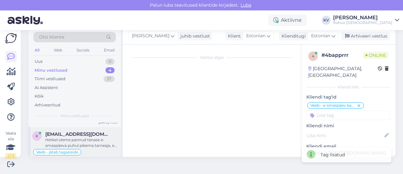
scroll to position [674, 0]
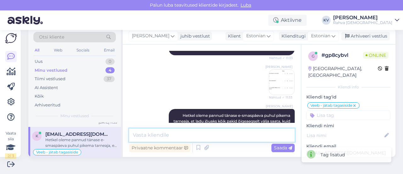
click at [182, 138] on textarea at bounding box center [212, 134] width 166 height 13
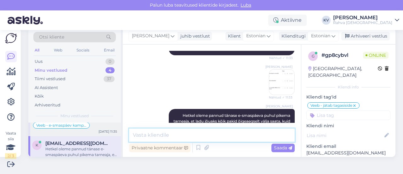
scroll to position [0, 0]
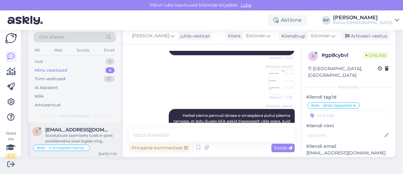
click at [69, 138] on div "Soodustuse saamiseks tuleb e-poes püsikliendina sisse logida ning ostukorvi vää…" at bounding box center [81, 137] width 72 height 11
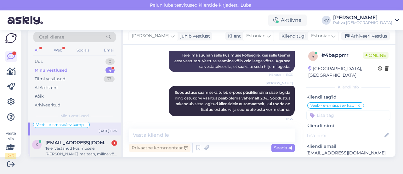
scroll to position [32, 0]
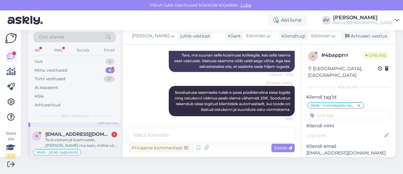
click at [62, 138] on div "Te ei vastanud küsimusele, [PERSON_NAME] ma tean, millne või millised tooted ne…" at bounding box center [81, 142] width 72 height 11
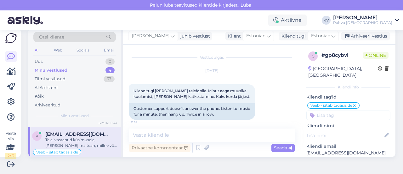
scroll to position [702, 0]
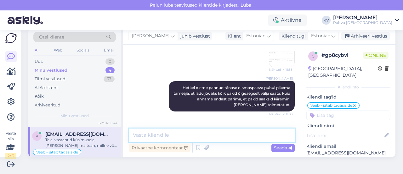
click at [223, 135] on textarea at bounding box center [212, 134] width 166 height 13
click at [223, 136] on textarea at bounding box center [212, 134] width 166 height 13
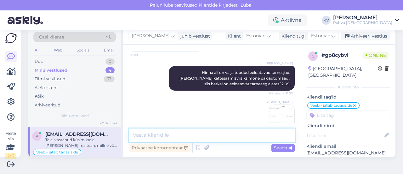
scroll to position [671, 0]
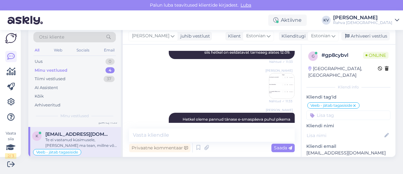
click at [277, 73] on img at bounding box center [281, 85] width 25 height 25
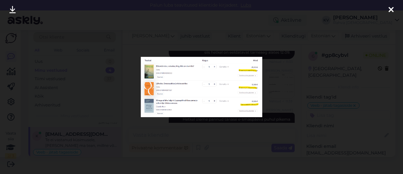
click at [228, 125] on div at bounding box center [201, 87] width 403 height 174
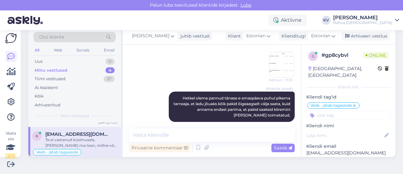
scroll to position [707, 0]
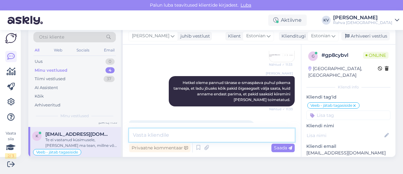
click at [169, 134] on textarea at bounding box center [212, 134] width 166 height 13
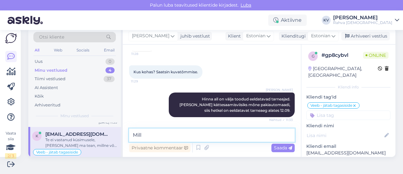
scroll to position [644, 0]
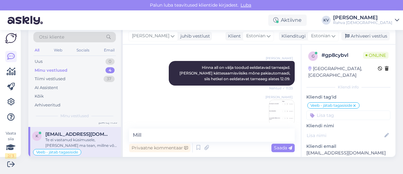
click at [279, 100] on img at bounding box center [281, 112] width 25 height 25
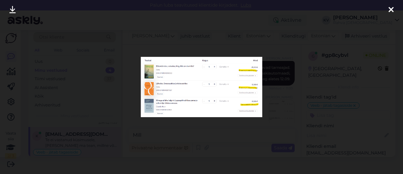
click at [196, 136] on div at bounding box center [201, 87] width 403 height 174
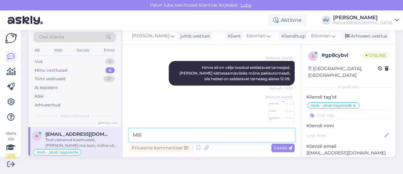
click at [165, 135] on textarea "Mill" at bounding box center [212, 134] width 166 height 13
click at [164, 135] on textarea "Mill" at bounding box center [212, 134] width 166 height 13
click at [133, 135] on textarea "Minuga ei lähe iialgi nii"" at bounding box center [212, 134] width 166 height 13
click at [207, 132] on textarea ""Minuga ei lähe iialgi nii"" at bounding box center [212, 134] width 166 height 13
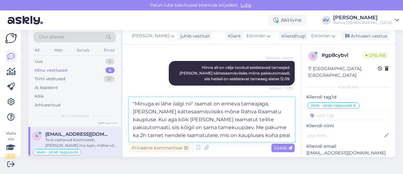
drag, startPoint x: 248, startPoint y: 126, endPoint x: 274, endPoint y: 131, distance: 26.8
click at [274, 131] on textarea ""Minuga ei lähe iialgi nii" raamat on erineva tarneajaga, [PERSON_NAME] kättesa…" at bounding box center [212, 119] width 166 height 44
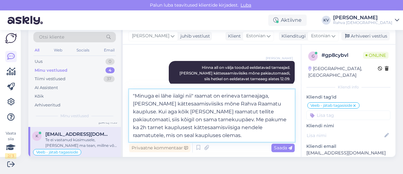
type textarea ""Minuga ei lähe iialgi nii" raamat on erineva tarneajaga, [PERSON_NAME] kättesa…"
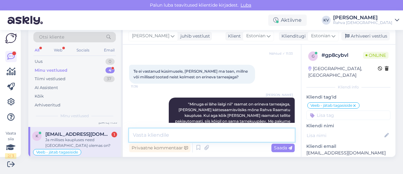
scroll to position [790, 0]
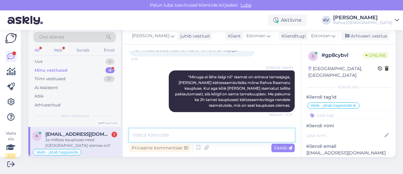
click at [192, 136] on textarea at bounding box center [212, 134] width 166 height 13
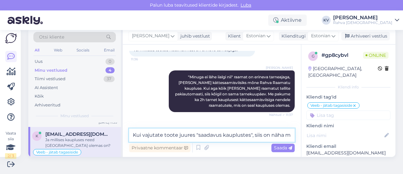
scroll to position [797, 0]
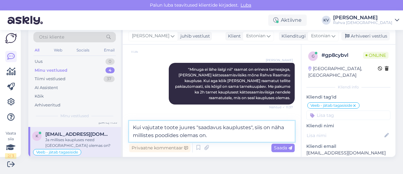
type textarea "Kui vajutate toote juures "saadavus kauplustes", siis on näha millistes poodide…"
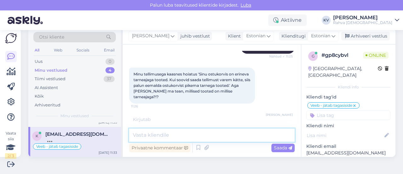
scroll to position [546, 0]
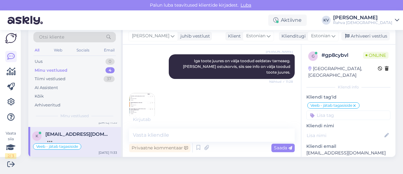
click at [145, 93] on img at bounding box center [142, 105] width 25 height 25
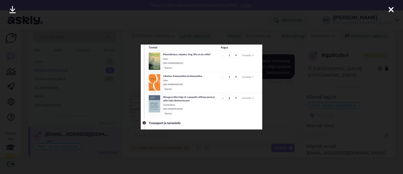
click at [392, 10] on icon at bounding box center [391, 10] width 5 height 8
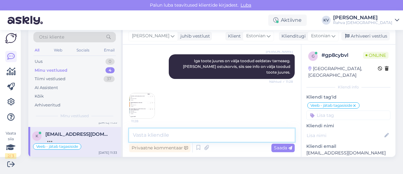
click at [164, 131] on textarea at bounding box center [212, 134] width 166 height 13
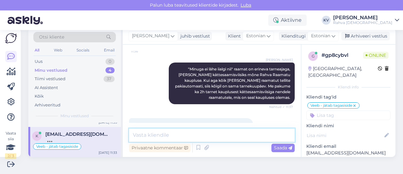
scroll to position [823, 0]
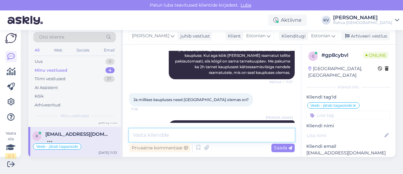
click at [171, 132] on textarea at bounding box center [212, 134] width 166 height 13
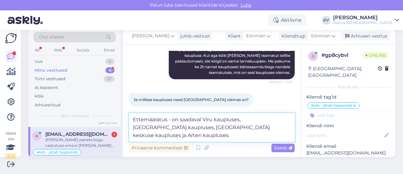
scroll to position [871, 0]
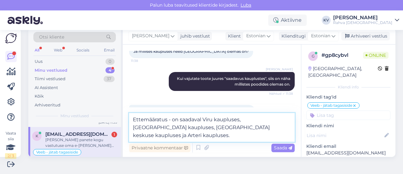
click at [149, 135] on textarea "Ettemääratus - on saadaval Viru kaupluses, [GEOGRAPHIC_DATA] kaupluses, [GEOGRA…" at bounding box center [212, 127] width 166 height 29
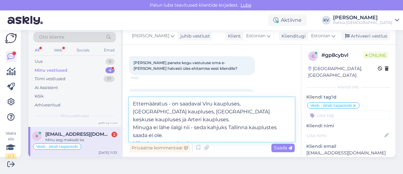
scroll to position [946, 0]
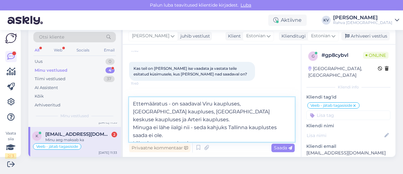
click at [204, 136] on textarea "Ettemääratus - on saadaval Viru kaupluses, [GEOGRAPHIC_DATA] kaupluses, [GEOGRA…" at bounding box center [212, 119] width 166 height 44
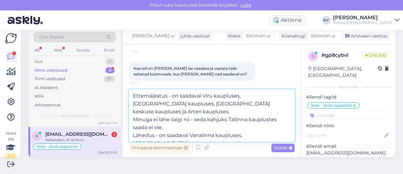
scroll to position [981, 0]
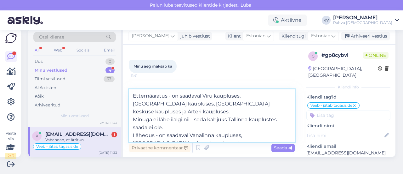
click at [176, 135] on textarea "Ettemääratus - on saadaval Viru kaupluses, [GEOGRAPHIC_DATA] kaupluses, [GEOGRA…" at bounding box center [212, 115] width 166 height 52
type textarea "Ettemääratus - on saadaval Viru kaupluses, [GEOGRAPHIC_DATA] kaupluses, [GEOGRA…"
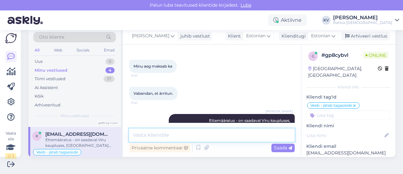
scroll to position [998, 0]
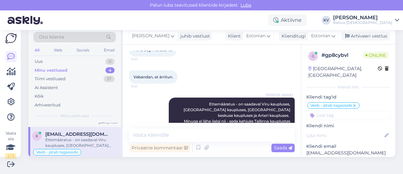
click at [354, 110] on input at bounding box center [349, 114] width 84 height 9
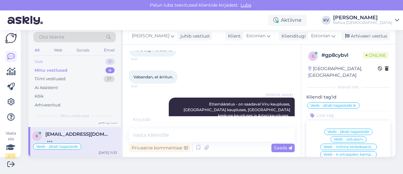
click at [72, 63] on div "Uus 0" at bounding box center [74, 61] width 83 height 9
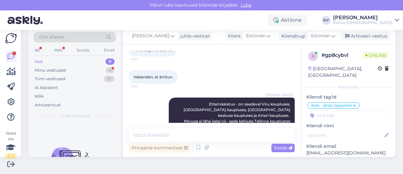
scroll to position [1031, 0]
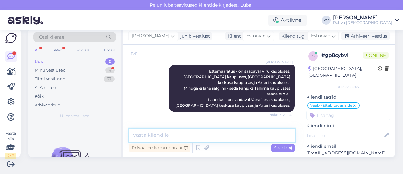
click at [176, 133] on textarea at bounding box center [212, 134] width 166 height 13
click at [175, 134] on textarea at bounding box center [212, 134] width 166 height 13
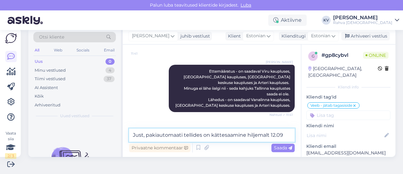
type textarea "Just, pakiautomaati tellides on kättesaamine hiljemalt 12.09"
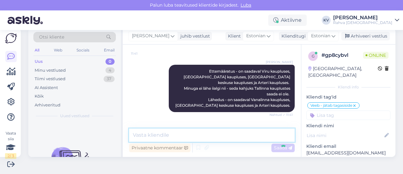
scroll to position [1058, 0]
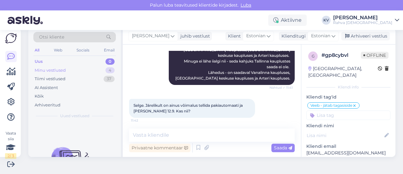
click at [63, 68] on div "Minu vestlused" at bounding box center [50, 70] width 31 height 6
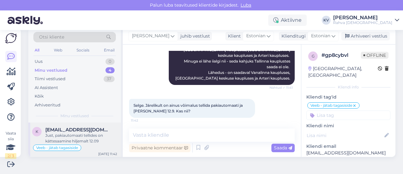
click at [79, 130] on span "[EMAIL_ADDRESS][DOMAIN_NAME]" at bounding box center [78, 130] width 66 height 6
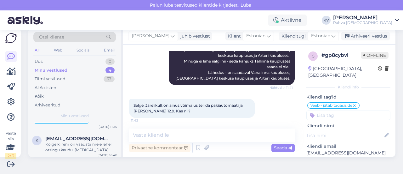
scroll to position [32, 0]
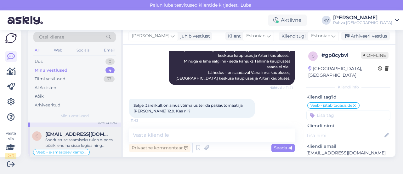
click at [78, 137] on div "Soodustuse saamiseks tuleb e-poes püsikliendina sisse logida ning ostukorvi vää…" at bounding box center [81, 142] width 72 height 11
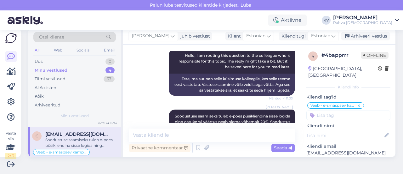
scroll to position [19, 0]
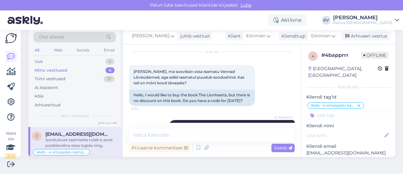
click at [319, 110] on input at bounding box center [349, 114] width 84 height 9
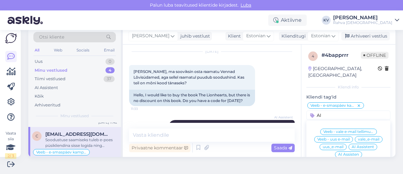
type input "AI"
click at [358, 145] on span "AI Assistent" at bounding box center [363, 147] width 22 height 4
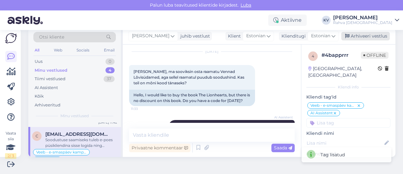
click at [364, 35] on div "Arhiveeri vestlus" at bounding box center [366, 36] width 49 height 9
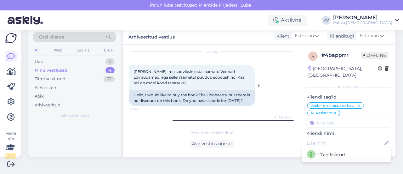
scroll to position [0, 0]
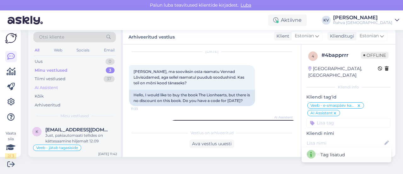
click at [56, 88] on div "AI Assistent" at bounding box center [46, 87] width 23 height 6
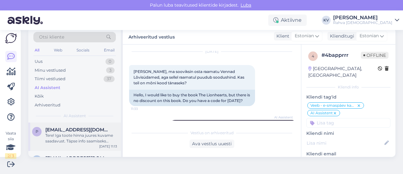
click at [64, 140] on div "Tere! Iga toote hinna juures kuvame saadavust. Täpse info saamiseks vajutage nu…" at bounding box center [81, 137] width 72 height 11
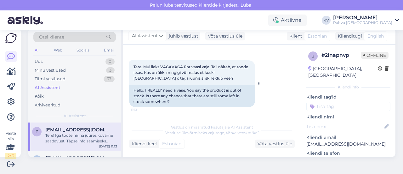
scroll to position [90, 0]
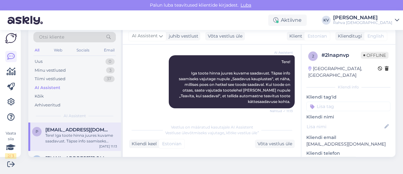
click at [338, 101] on input at bounding box center [349, 105] width 84 height 9
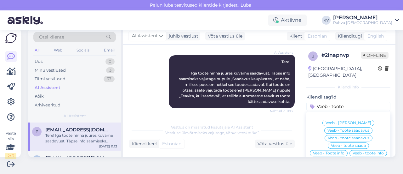
type input "Veeb - toote"
click at [353, 136] on span "Veeb - toote saadavus" at bounding box center [349, 138] width 42 height 4
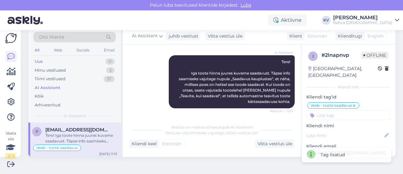
click at [342, 110] on input at bounding box center [349, 114] width 84 height 9
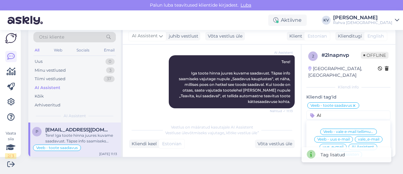
type input "AI"
click at [349, 143] on div "AI Assistent" at bounding box center [363, 146] width 29 height 6
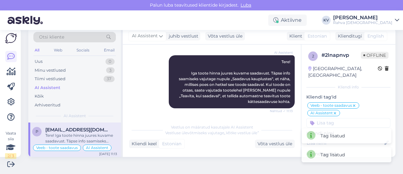
scroll to position [32, 0]
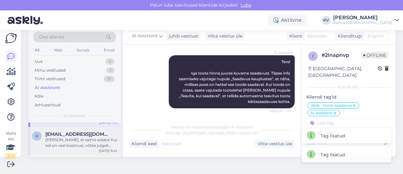
click at [83, 135] on span "[EMAIL_ADDRESS][DOMAIN_NAME]" at bounding box center [78, 134] width 66 height 6
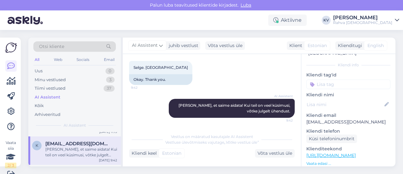
click at [326, 79] on input at bounding box center [349, 83] width 84 height 9
type input "Veeb - 2h"
click at [335, 99] on span "Veeb - 2h tarne" at bounding box center [349, 101] width 28 height 4
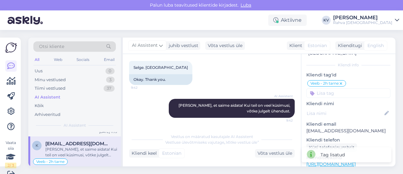
click at [328, 88] on input at bounding box center [349, 92] width 84 height 9
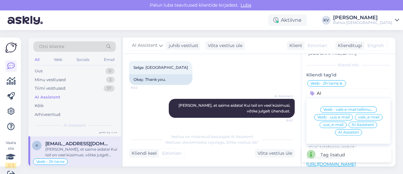
type input "AI"
click at [360, 123] on span "AI Assistent" at bounding box center [363, 125] width 22 height 4
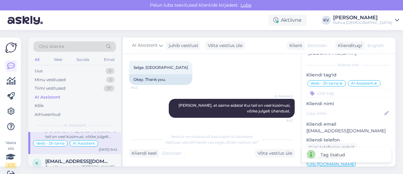
scroll to position [63, 0]
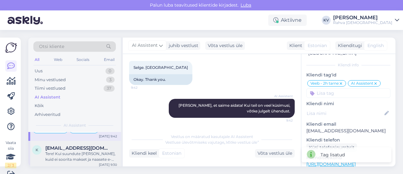
click at [75, 151] on div "Tere! Kui suundute [PERSON_NAME], kuid ei soorita makset ja naasete e-poodi, br…" at bounding box center [81, 156] width 72 height 11
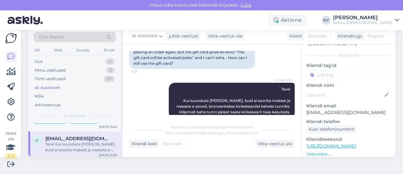
scroll to position [107, 0]
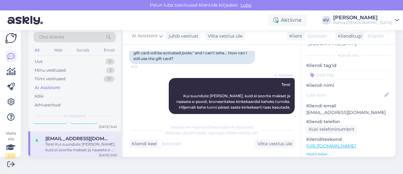
click at [325, 70] on input at bounding box center [349, 74] width 84 height 9
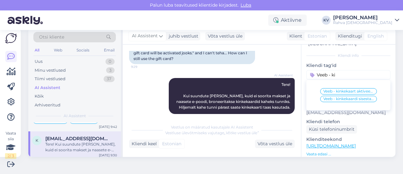
type input "Veeb - ki"
click at [339, 88] on div "Veeb - kinkekaart aktiveerub 2h jooksul" at bounding box center [349, 91] width 57 height 6
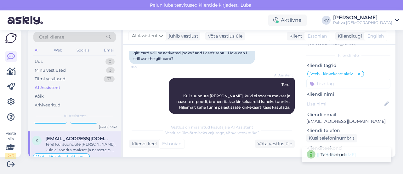
click at [334, 79] on input at bounding box center [349, 83] width 84 height 9
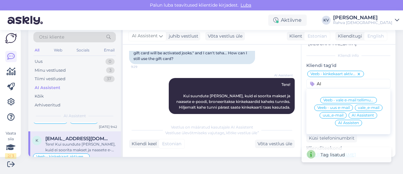
type input "AI"
click at [352, 113] on span "AI Assistent" at bounding box center [363, 115] width 22 height 4
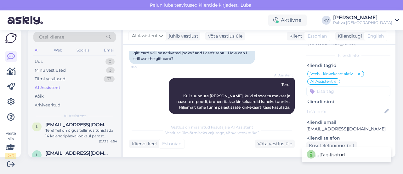
scroll to position [126, 0]
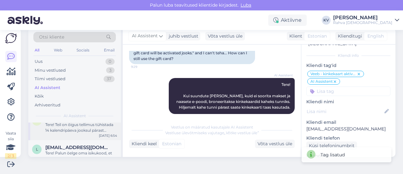
click at [76, 128] on div "Tere! Teil on õigus tellimus tühistada 14 kalendripäeva jooksul pärast toodete …" at bounding box center [81, 127] width 72 height 11
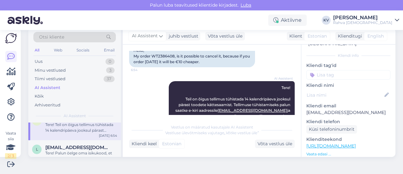
scroll to position [78, 0]
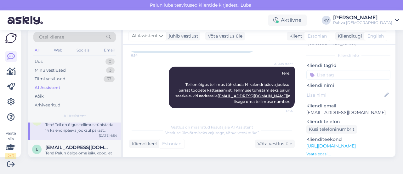
click at [323, 72] on input at bounding box center [349, 74] width 84 height 9
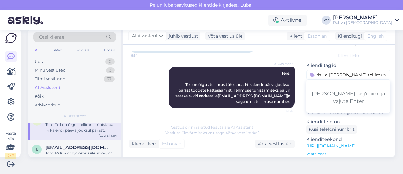
type input "Veeb - e-[PERSON_NAME] tellimuse tühistamine"
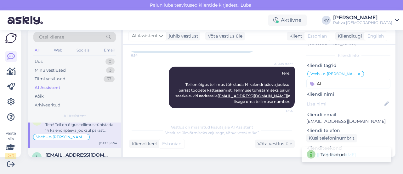
click at [324, 79] on input "AI" at bounding box center [349, 83] width 84 height 9
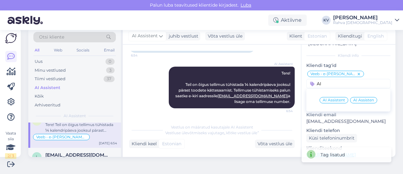
type input "AI"
click at [354, 98] on span "AI Assisten" at bounding box center [364, 100] width 21 height 4
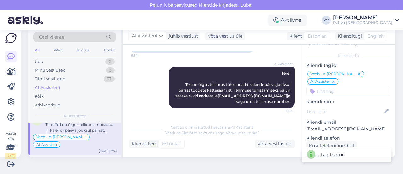
click at [332, 79] on icon at bounding box center [334, 81] width 4 height 5
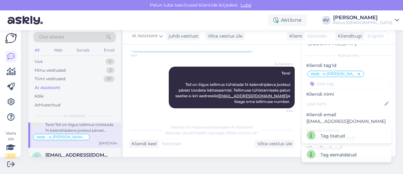
click at [326, 79] on input at bounding box center [349, 83] width 84 height 9
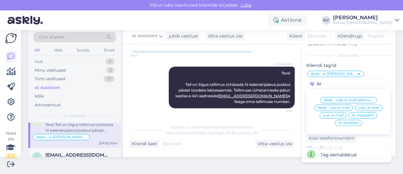
type input "AI"
click at [352, 113] on span "AI Assistent" at bounding box center [363, 115] width 22 height 4
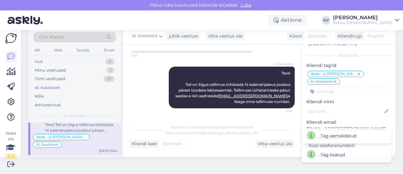
scroll to position [158, 0]
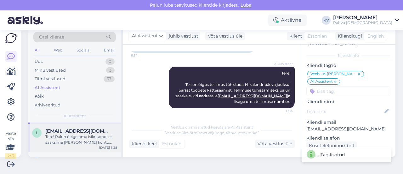
click at [63, 135] on div "Tere! Palun öelge oma isikukood, et saaksime [PERSON_NAME] konto meie kodulehel." at bounding box center [81, 139] width 72 height 11
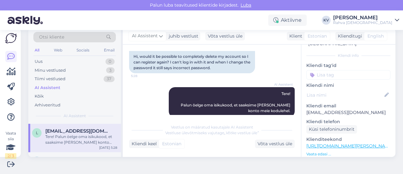
scroll to position [67, 0]
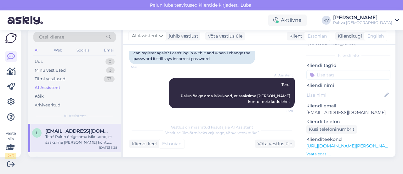
click at [326, 70] on input at bounding box center [349, 74] width 84 height 9
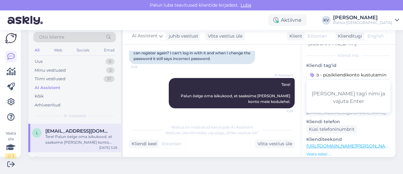
type input "Veeb - püsikliendikonto kustutamine"
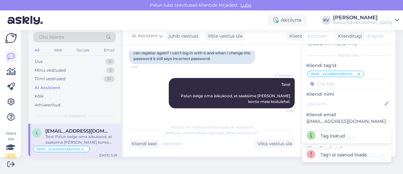
click at [323, 79] on input at bounding box center [349, 83] width 84 height 9
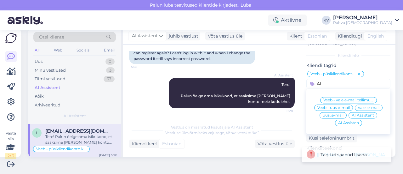
type input "AI"
click at [352, 113] on span "AI Assistent" at bounding box center [363, 115] width 22 height 4
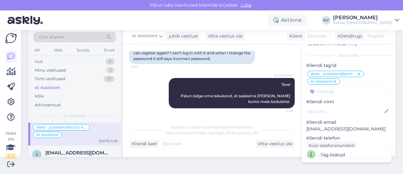
scroll to position [189, 0]
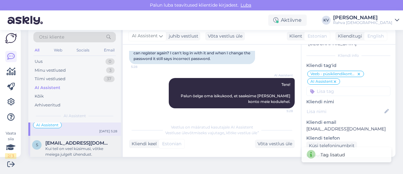
click at [68, 140] on span "[EMAIL_ADDRESS][DOMAIN_NAME]" at bounding box center [78, 143] width 66 height 6
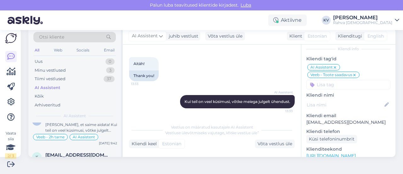
scroll to position [0, 0]
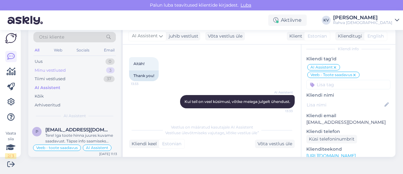
click at [69, 68] on div "Minu vestlused 3" at bounding box center [74, 70] width 83 height 9
click at [78, 132] on span "[EMAIL_ADDRESS][DOMAIN_NAME]" at bounding box center [78, 130] width 66 height 6
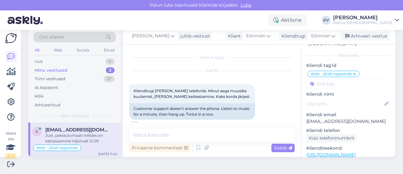
scroll to position [1058, 0]
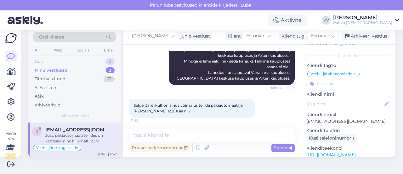
click at [64, 63] on div "Uus 0" at bounding box center [74, 61] width 83 height 9
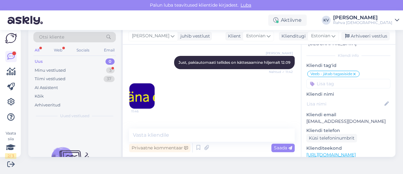
scroll to position [1135, 0]
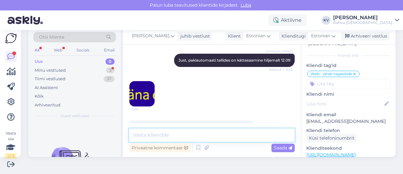
click at [154, 135] on textarea at bounding box center [212, 134] width 166 height 13
click at [185, 134] on textarea at bounding box center [212, 134] width 166 height 13
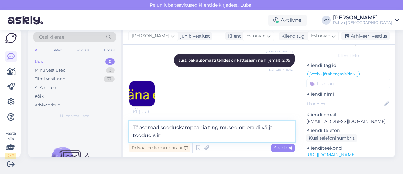
click at [176, 136] on textarea "Täpsemad sooduskampaania tingimused on eraldi välja toodud siin" at bounding box center [212, 131] width 166 height 21
paste textarea "[URL][DOMAIN_NAME]"
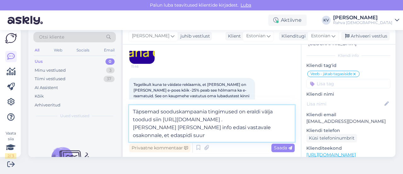
scroll to position [1185, 0]
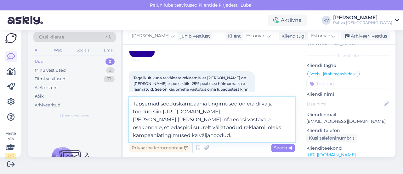
type textarea "Täpsemad sooduskampaania tingimused on eraldi välja toodud siin [URL][DOMAIN_NA…"
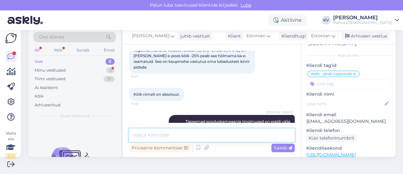
scroll to position [1251, 0]
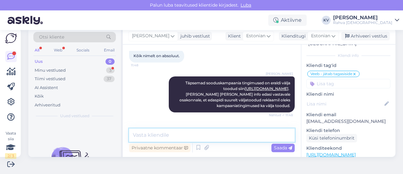
click at [188, 133] on textarea at bounding box center [212, 134] width 166 height 13
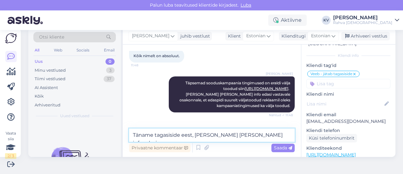
type textarea "Täname tagasiside eest, [PERSON_NAME] [PERSON_NAME] info edasi."
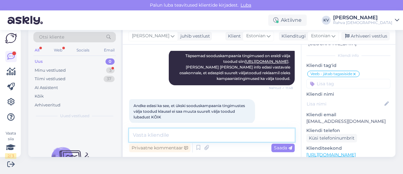
scroll to position [1305, 0]
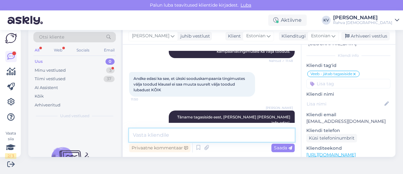
click at [184, 136] on textarea at bounding box center [212, 134] width 166 height 13
click at [188, 137] on textarea at bounding box center [212, 134] width 166 height 13
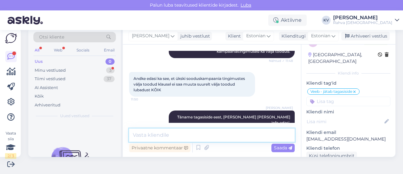
scroll to position [0, 0]
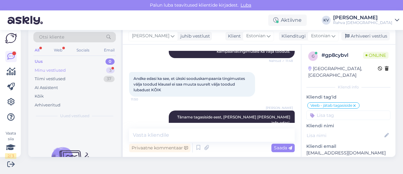
click at [49, 70] on div "Minu vestlused" at bounding box center [50, 70] width 31 height 6
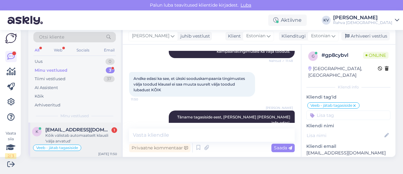
click at [81, 135] on div "Kõik välistab automaatselt klausli 'välja arvatud'" at bounding box center [81, 137] width 72 height 11
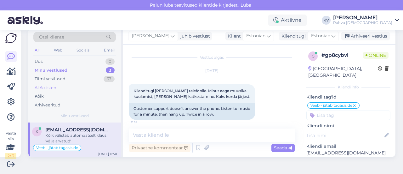
scroll to position [1305, 0]
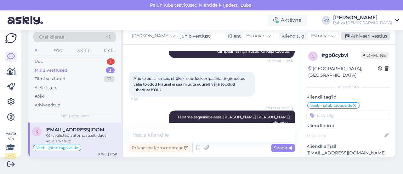
click at [371, 36] on div "Arhiveeri vestlus" at bounding box center [366, 36] width 49 height 9
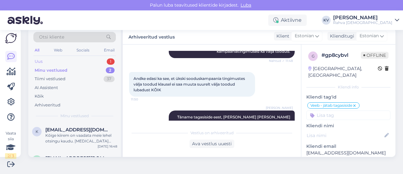
click at [82, 61] on div "Uus 1" at bounding box center [74, 61] width 83 height 9
click at [86, 135] on div "I am routing this question to the colleague who is responsible for this topic. …" at bounding box center [81, 137] width 72 height 11
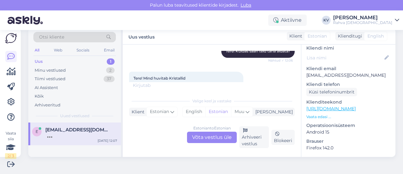
scroll to position [95, 0]
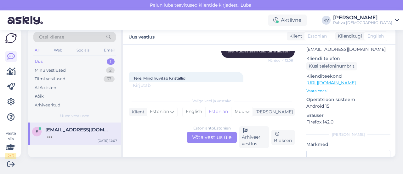
click at [330, 80] on link "[URL][DOMAIN_NAME]" at bounding box center [331, 83] width 49 height 6
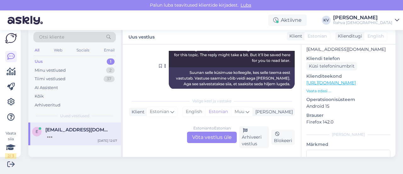
scroll to position [163, 0]
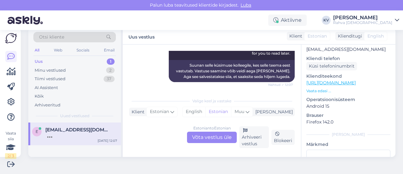
click at [207, 143] on div "Estonian to Estonian Võta vestlus üle Arhiveeri vestlus Blokeeri" at bounding box center [212, 137] width 166 height 22
click at [207, 140] on div "Estonian to Estonian Võta vestlus üle" at bounding box center [212, 136] width 50 height 11
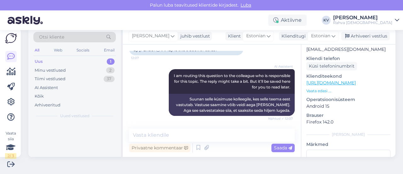
scroll to position [129, 0]
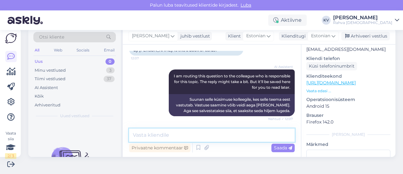
click at [176, 135] on textarea at bounding box center [212, 134] width 166 height 13
type textarea "Tegemist on [DEMOGRAPHIC_DATA]"
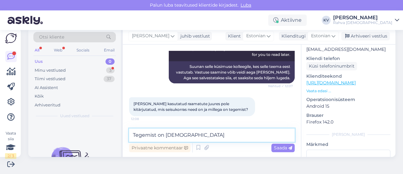
drag, startPoint x: 204, startPoint y: 135, endPoint x: 130, endPoint y: 136, distance: 73.8
click at [130, 136] on textarea "Tegemist on [DEMOGRAPHIC_DATA]" at bounding box center [212, 134] width 166 height 13
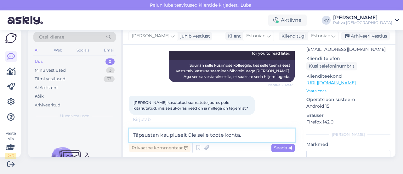
type textarea "Täpsustan kaupluselt üle selle toote kohta."
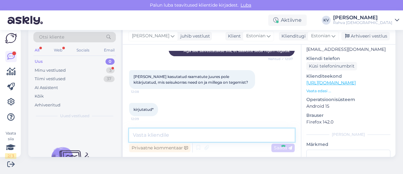
scroll to position [216, 0]
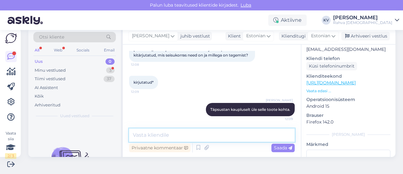
type textarea "A"
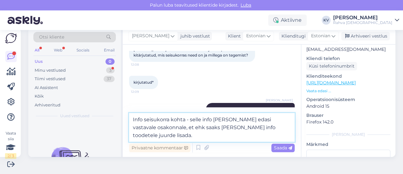
type textarea "Info seisukorra kohta - selle info [PERSON_NAME] edasi vastavale osakonnale, et…"
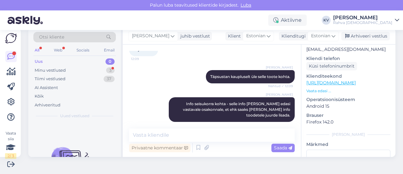
scroll to position [276, 0]
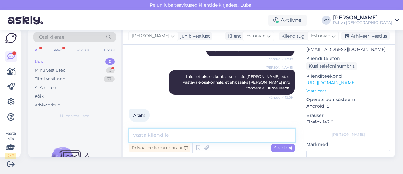
click at [182, 134] on textarea at bounding box center [212, 134] width 166 height 13
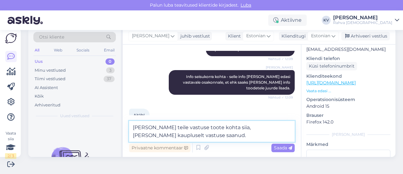
type textarea "[PERSON_NAME] teile vastuse toote kohta siia, [PERSON_NAME] kaupluselt vastuse …"
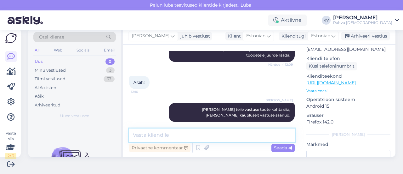
scroll to position [0, 0]
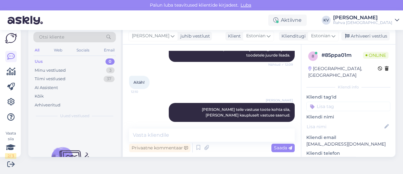
click at [343, 101] on input at bounding box center [349, 105] width 84 height 9
type input "Veeb - toote in"
click at [342, 119] on div "Veeb - Toote info" at bounding box center [329, 122] width 38 height 6
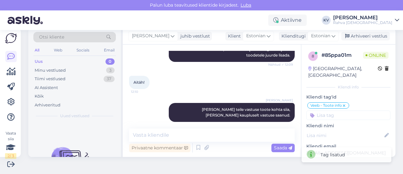
drag, startPoint x: 219, startPoint y: 126, endPoint x: 217, endPoint y: 133, distance: 7.1
click at [217, 133] on div "Vestlus algas [DATE] Tere! 12:06 Hello! AI Assistent Tere! Kuidas saan teid [PE…" at bounding box center [212, 100] width 178 height 112
click at [217, 133] on textarea at bounding box center [212, 134] width 166 height 13
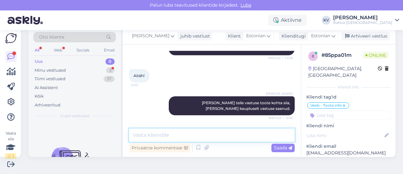
scroll to position [336, 0]
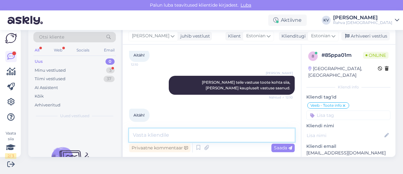
click at [165, 132] on textarea at bounding box center [212, 134] width 166 height 13
click at [196, 136] on textarea at bounding box center [212, 134] width 166 height 13
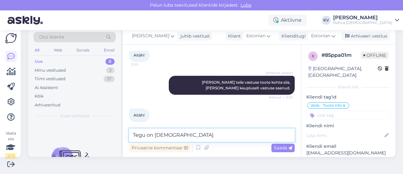
paste textarea ""Kuidas kristallide ja nende energia abil [PERSON_NAME] parandada" Ersen 2015.a…"
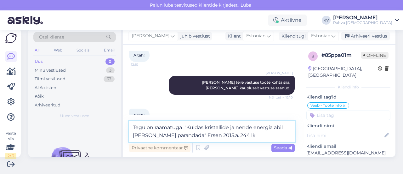
scroll to position [342, 0]
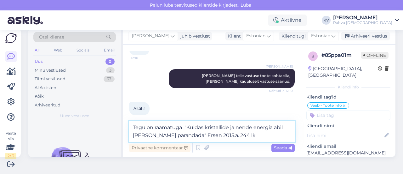
click at [183, 127] on textarea "Tegu on raamatuga "Kuidas kristallide ja nende energia abil [PERSON_NAME] paran…" at bounding box center [212, 131] width 166 height 21
click at [270, 134] on textarea "Tegu on raamatuga, alapealkiri "Kuidas kristallide ja nende energia abil [PERSO…" at bounding box center [212, 131] width 166 height 21
type textarea "Tegu on raamatuga, alapealkiri "Kuidas kristallide ja nende energia abil [PERSO…"
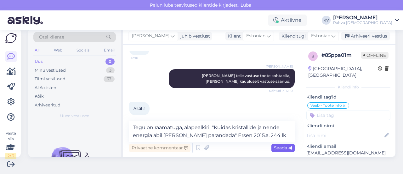
click at [275, 147] on span "Saada" at bounding box center [283, 148] width 18 height 6
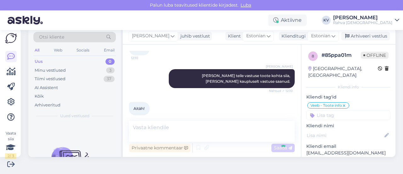
scroll to position [368, 0]
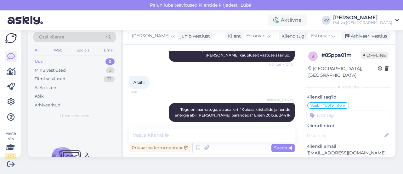
click at [329, 110] on input at bounding box center [349, 114] width 84 height 9
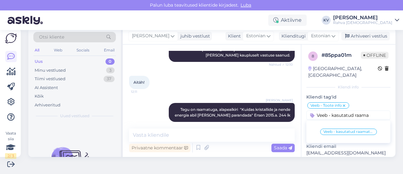
type input "Veeb - kasutatud raamat"
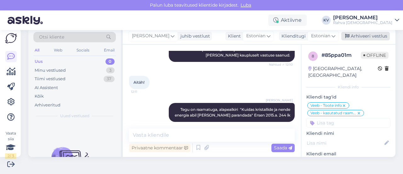
click at [361, 34] on div "Arhiveeri vestlus" at bounding box center [366, 36] width 49 height 9
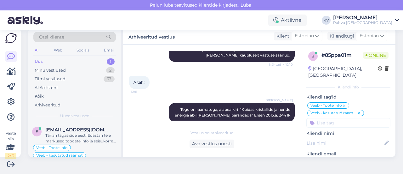
scroll to position [464, 0]
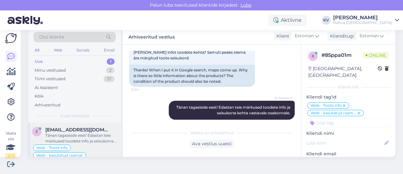
click at [65, 135] on div "Tänan tagasiside eest! Edastan teie märkused toodete info ja seisukorra kohta v…" at bounding box center [81, 137] width 72 height 11
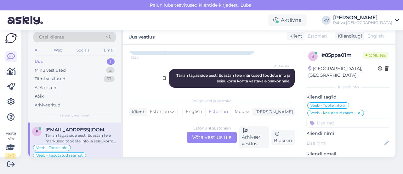
scroll to position [534, 0]
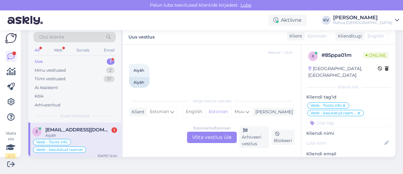
click at [323, 118] on input at bounding box center [349, 122] width 84 height 9
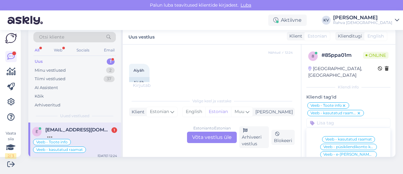
scroll to position [571, 0]
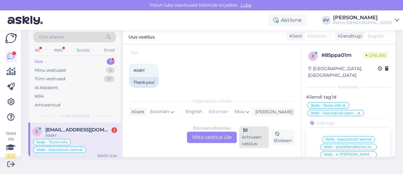
click at [251, 139] on div "Arhiveeri vestlus" at bounding box center [255, 137] width 30 height 22
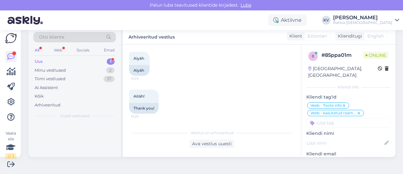
scroll to position [540, 0]
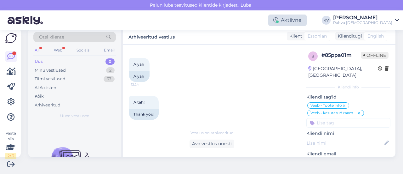
click at [301, 20] on div "Aktiivne" at bounding box center [288, 19] width 38 height 11
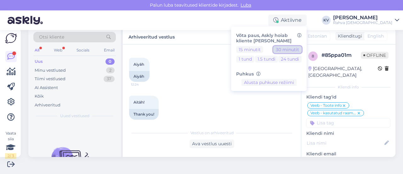
click at [302, 48] on button "30 minutit" at bounding box center [288, 49] width 28 height 7
